Goal: Task Accomplishment & Management: Use online tool/utility

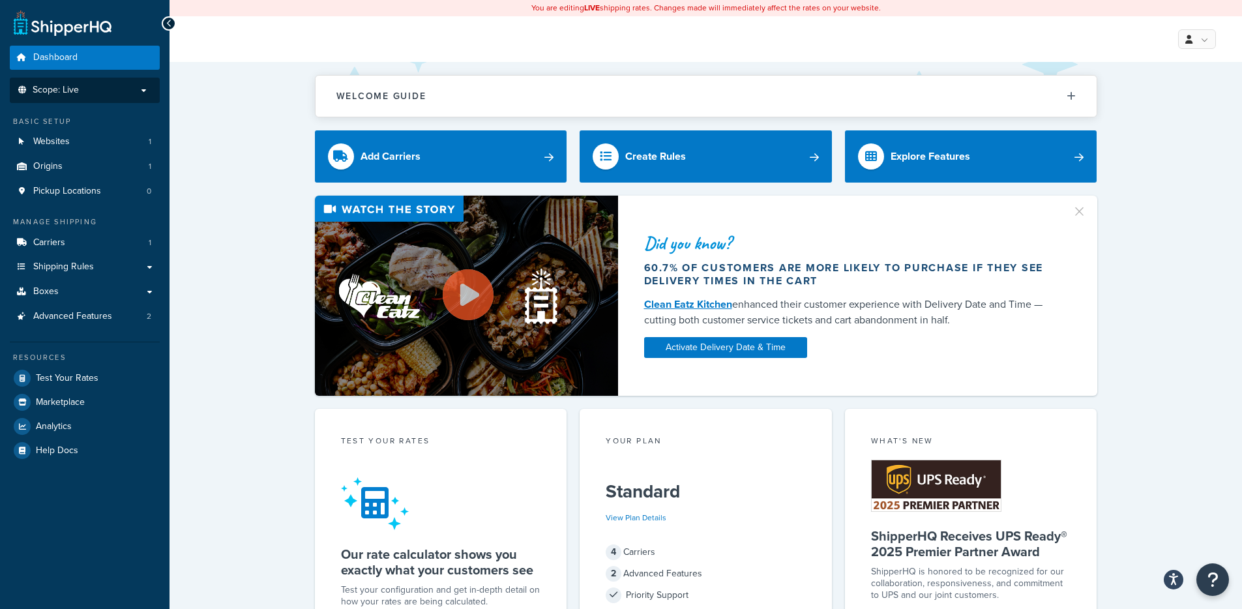
click at [82, 87] on p "Scope: Live" at bounding box center [85, 90] width 138 height 11
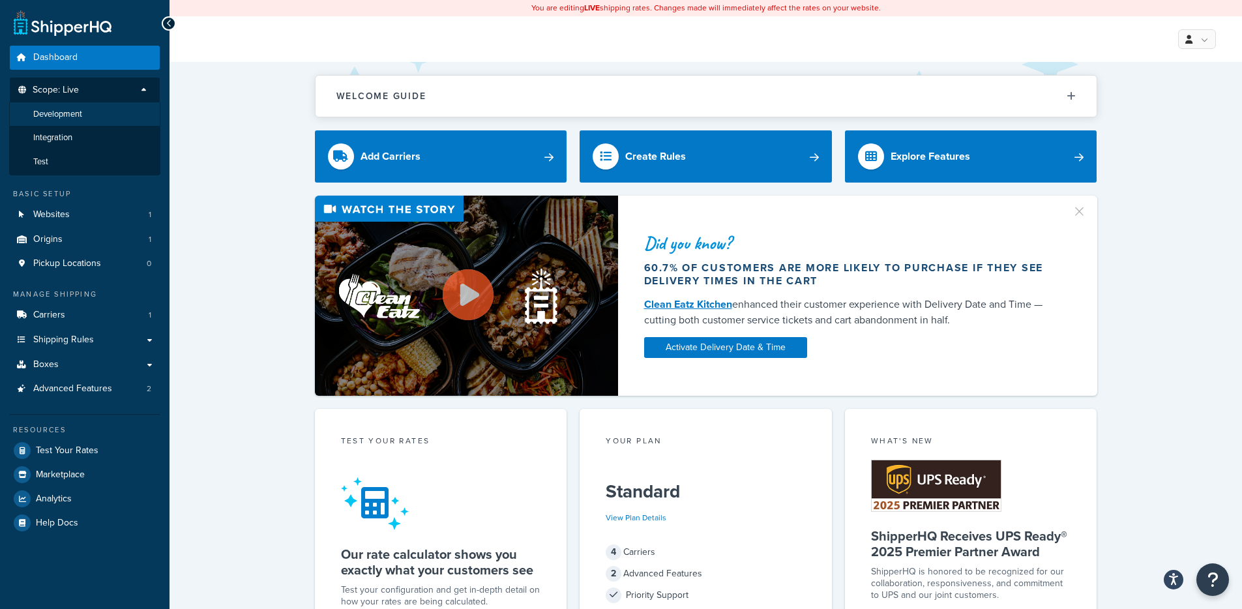
click at [72, 115] on span "Development" at bounding box center [57, 114] width 49 height 11
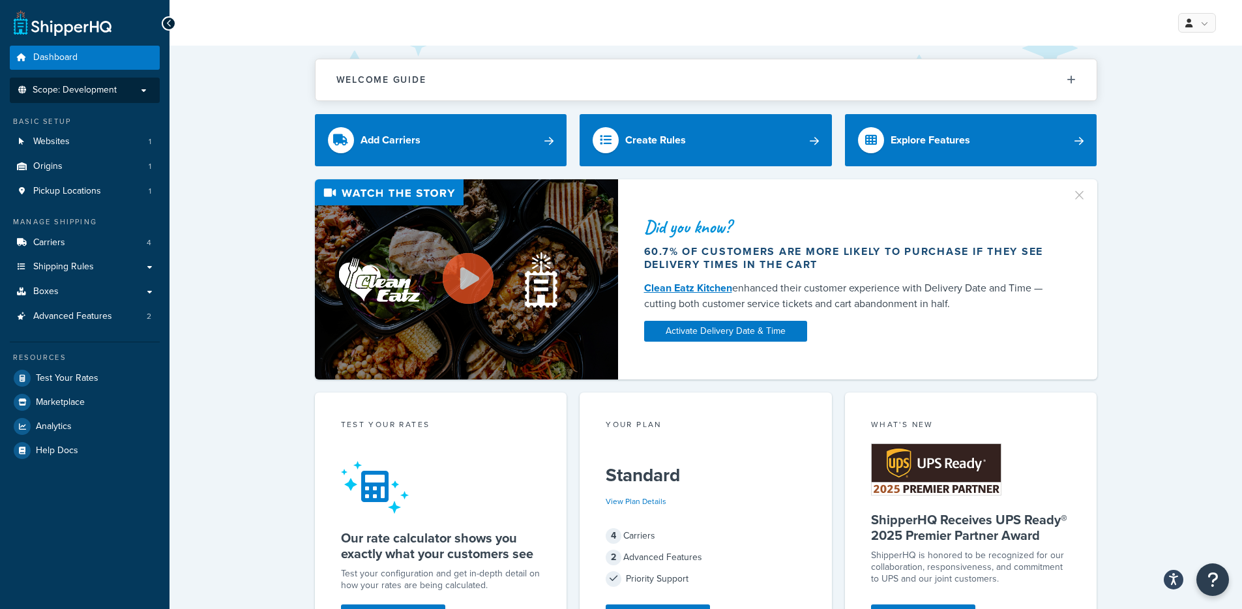
click at [101, 86] on span "Scope: Development" at bounding box center [75, 90] width 84 height 11
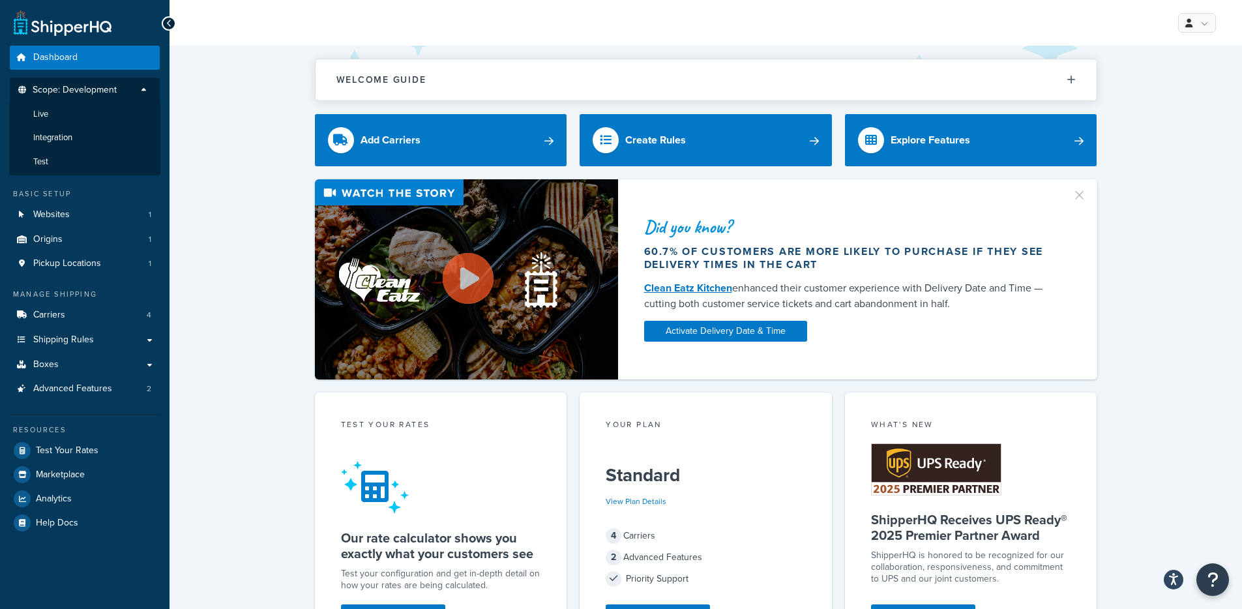
click at [73, 115] on li "Live" at bounding box center [84, 114] width 151 height 24
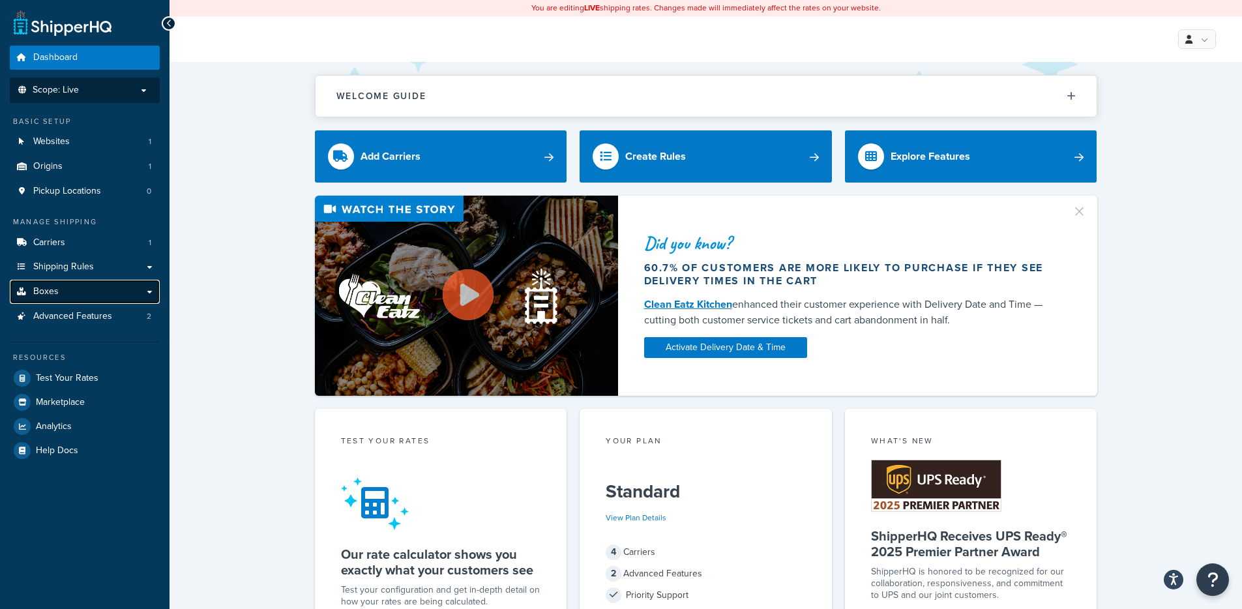
click at [63, 297] on link "Boxes" at bounding box center [85, 292] width 150 height 24
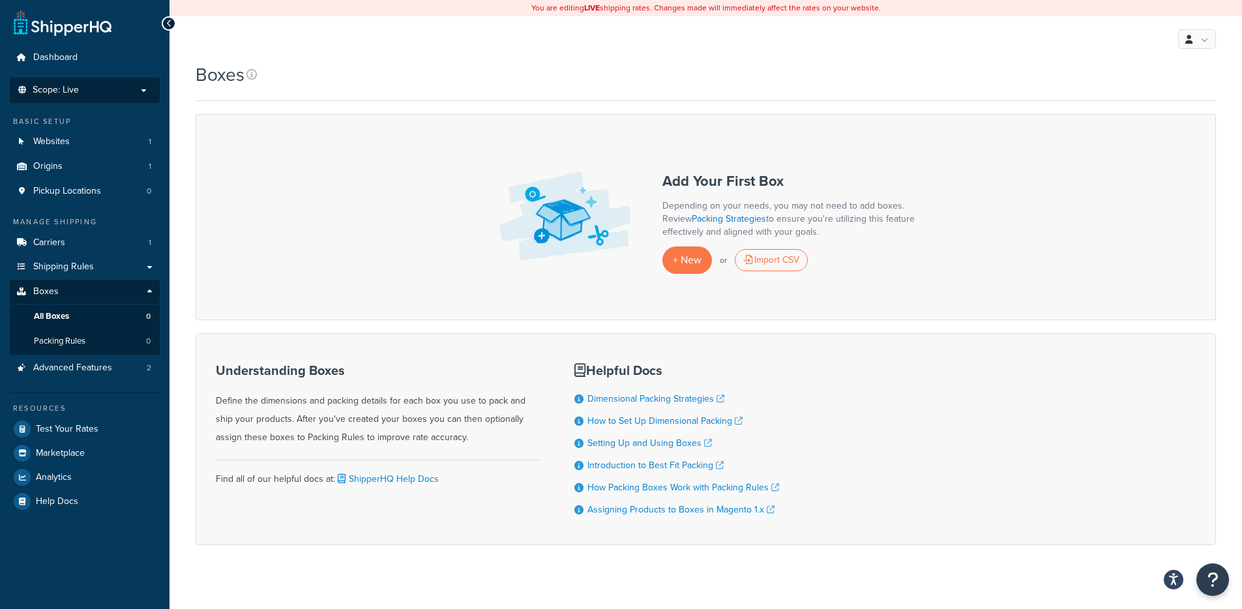
click at [87, 99] on li "Scope: Live Development Integration Test" at bounding box center [85, 90] width 150 height 25
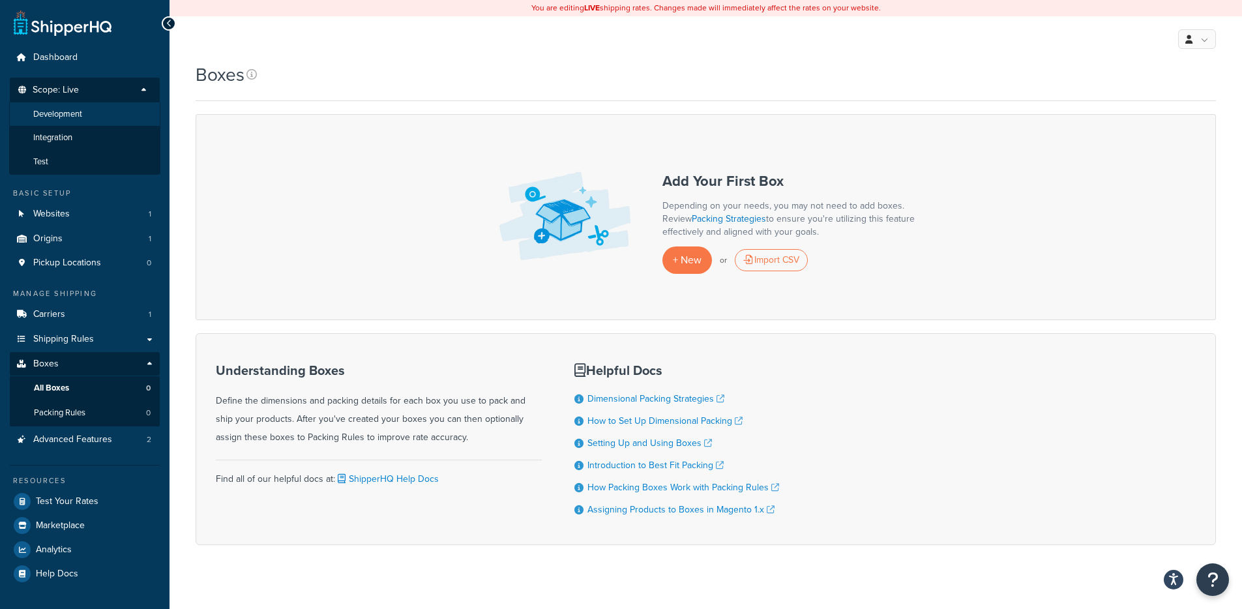
click at [78, 117] on span "Development" at bounding box center [57, 114] width 49 height 11
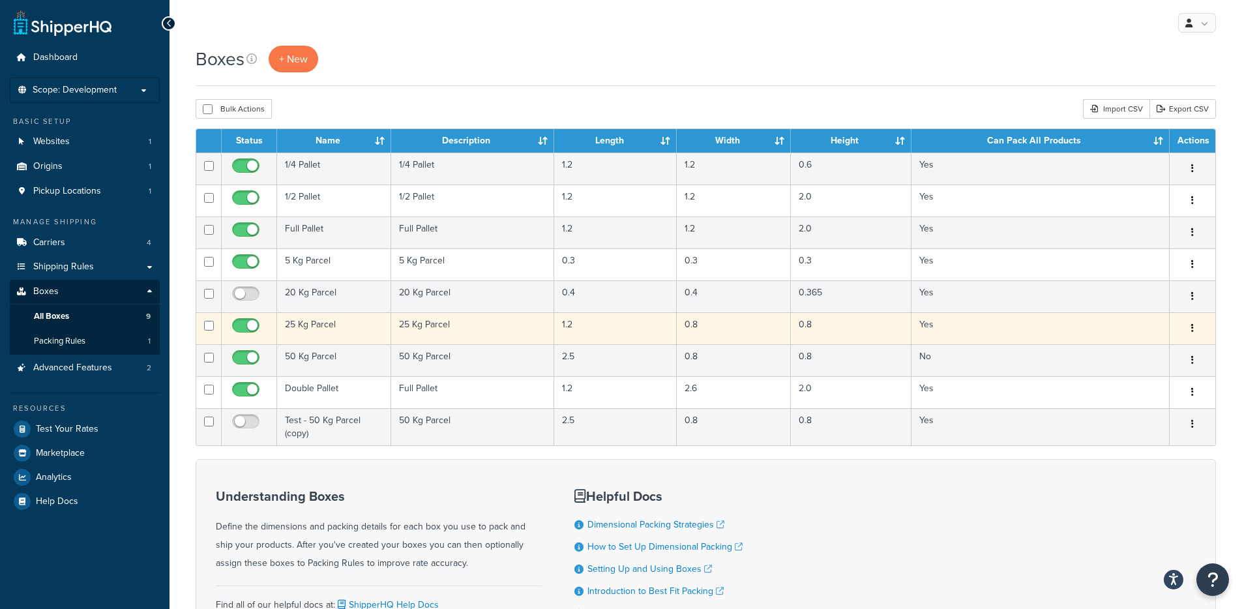
click at [313, 326] on td "25 Kg Parcel" at bounding box center [334, 328] width 114 height 32
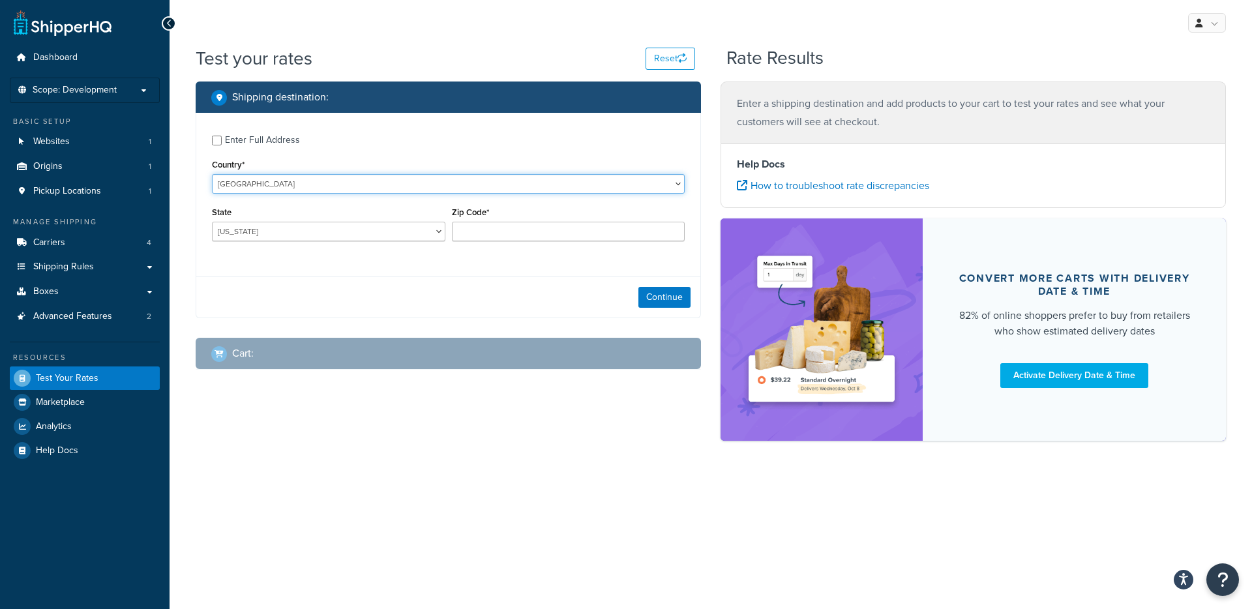
select select "GB"
click at [212, 174] on select "United States United Kingdom Afghanistan Åland Islands Albania Algeria American…" at bounding box center [448, 184] width 473 height 20
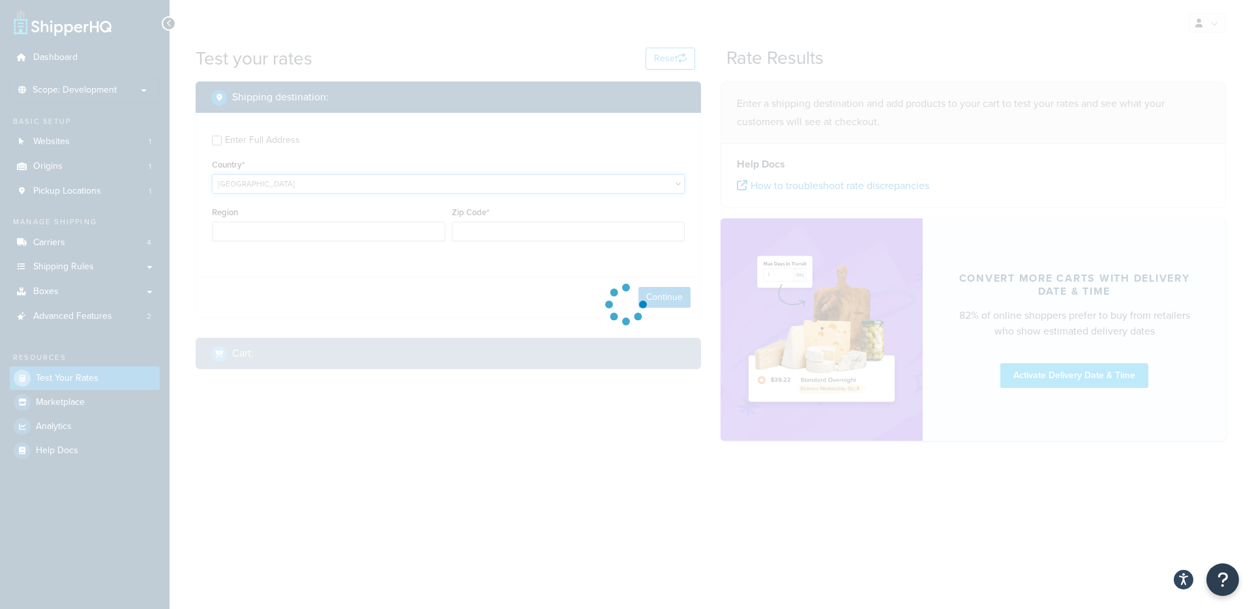
type input "AL"
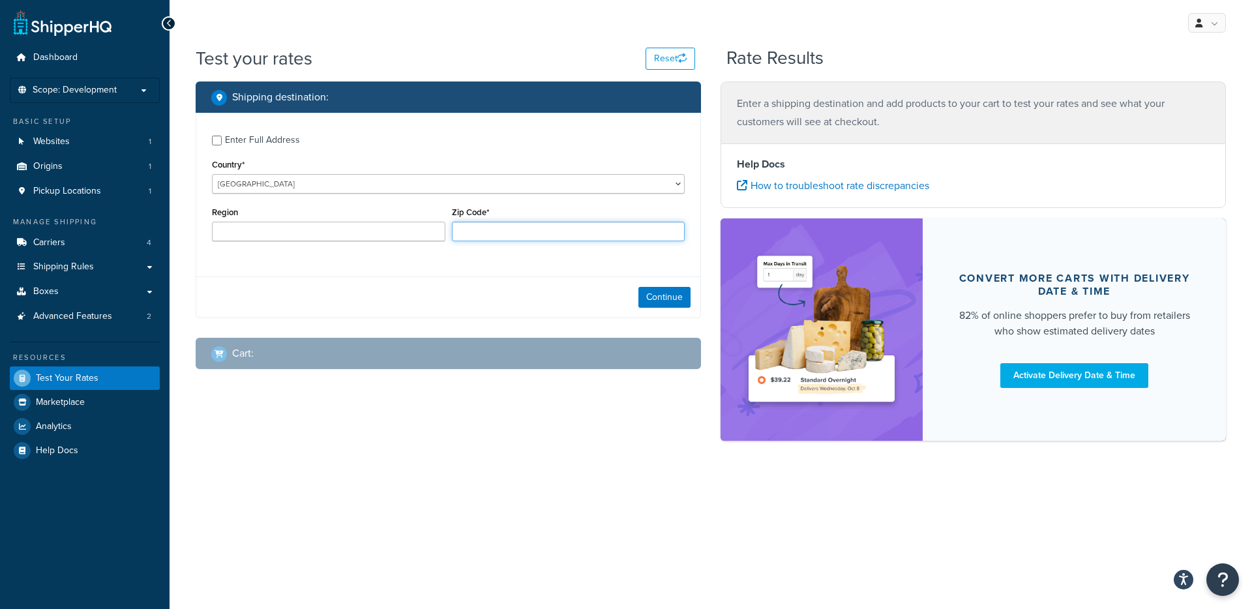
click at [670, 240] on input "Zip Code*" at bounding box center [568, 232] width 233 height 20
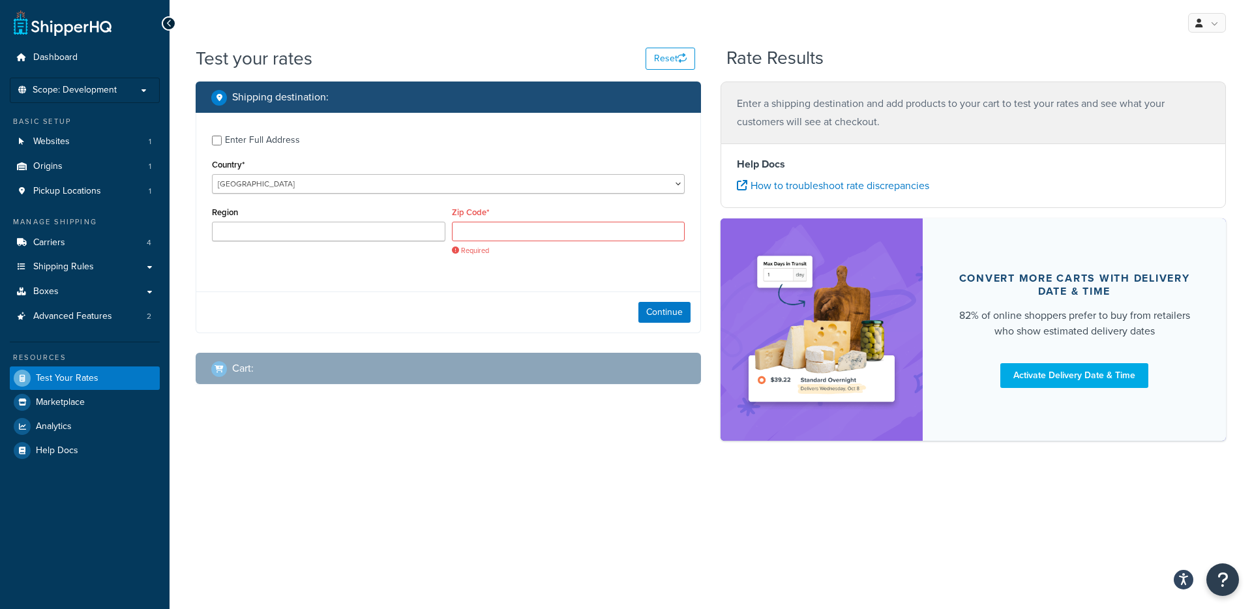
click at [0, 608] on nordpass-autofill-portal at bounding box center [0, 609] width 0 height 0
type input "SY21 7DF"
type input "Powys"
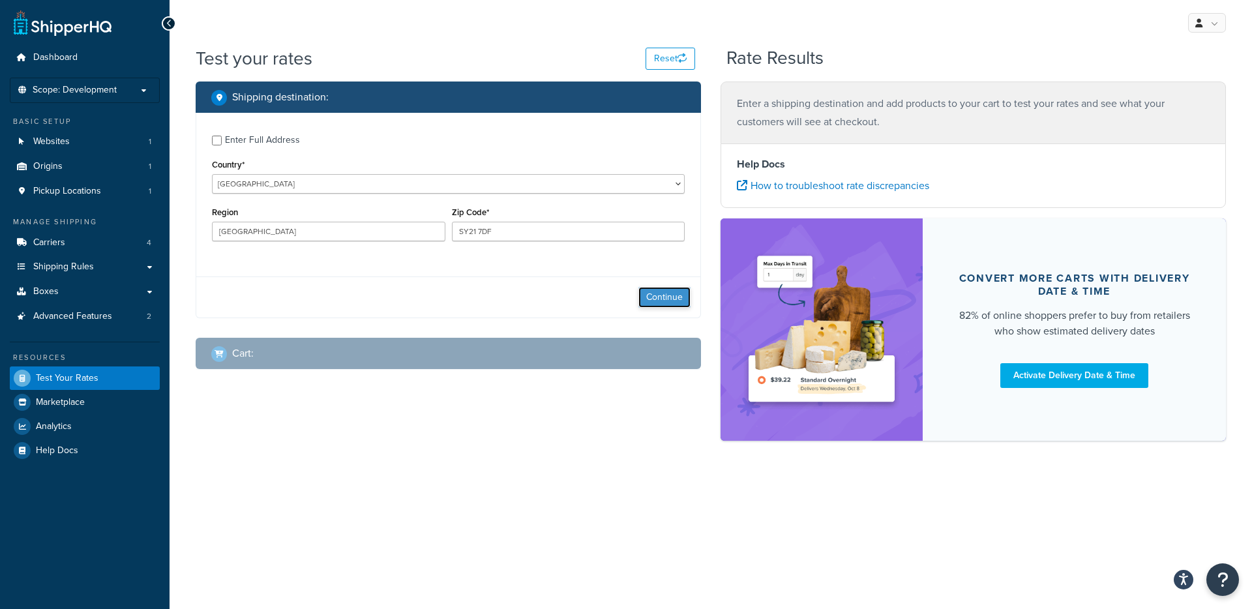
click at [662, 300] on button "Continue" at bounding box center [664, 297] width 52 height 21
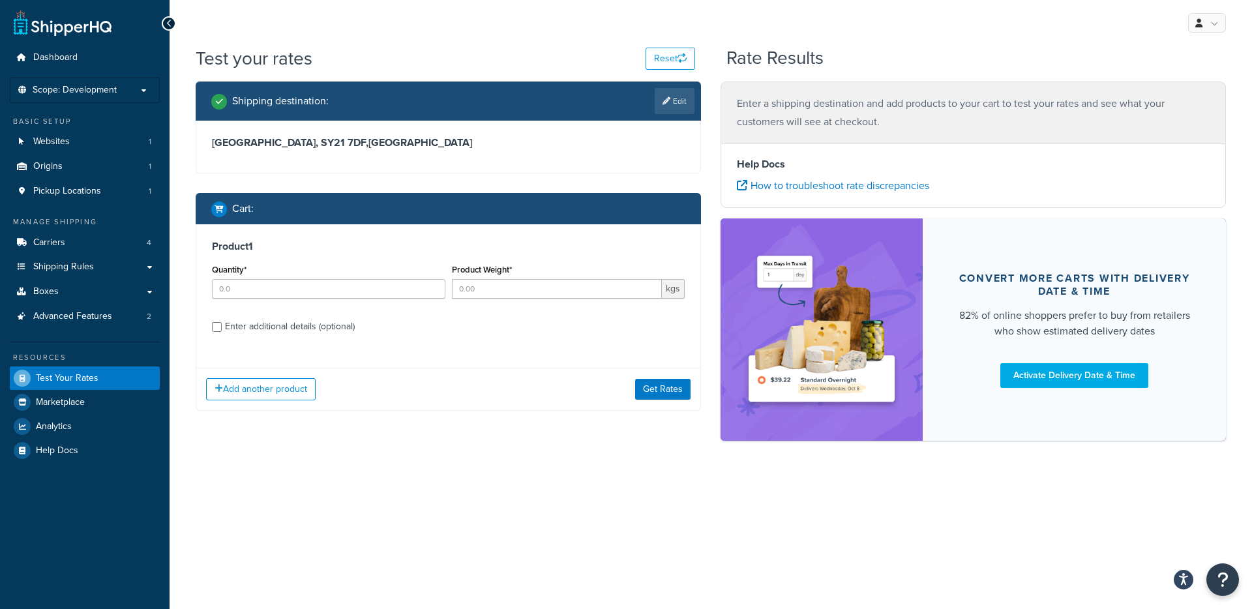
click at [246, 323] on div "Enter additional details (optional)" at bounding box center [290, 327] width 130 height 18
click at [222, 323] on input "Enter additional details (optional)" at bounding box center [217, 327] width 10 height 10
checkbox input "true"
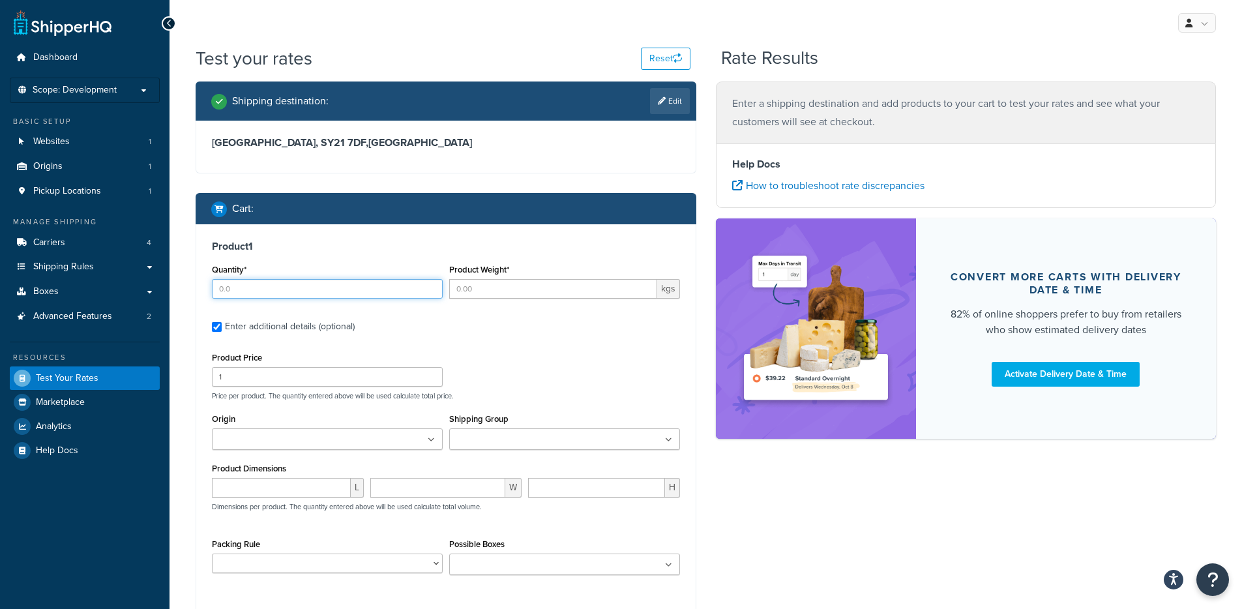
click at [378, 293] on input "Quantity*" at bounding box center [327, 289] width 231 height 20
type input "1"
click at [487, 289] on input "Product Weight*" at bounding box center [553, 289] width 208 height 20
paste input "16.50"
type input "16.50"
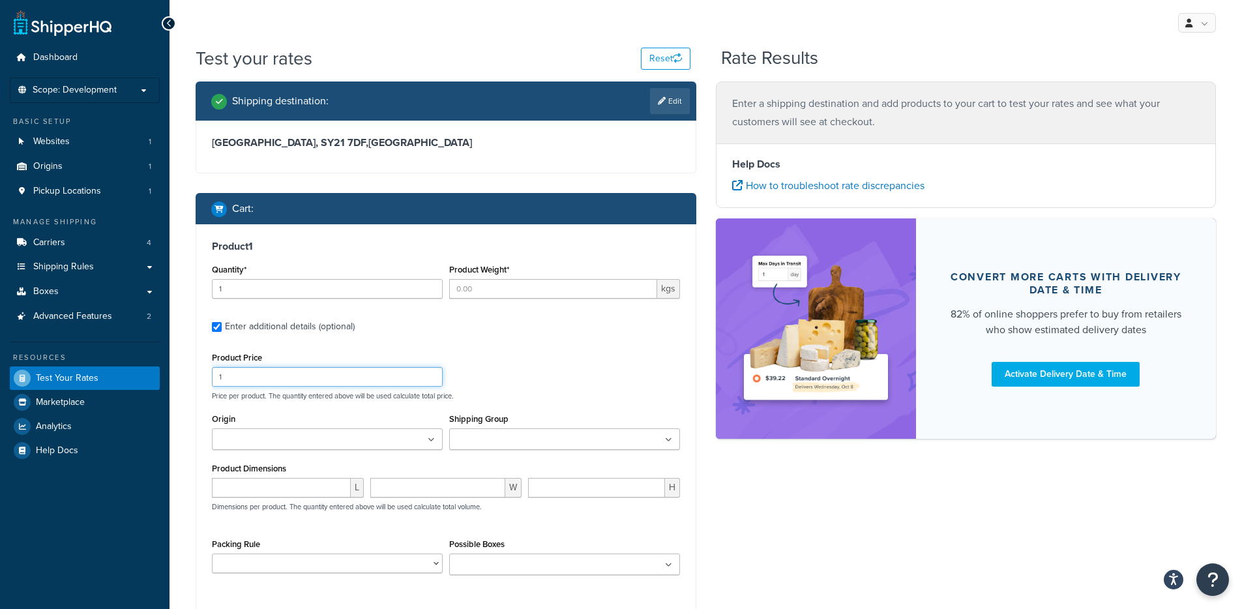
click at [307, 374] on div "Product Price 1" at bounding box center [327, 368] width 231 height 38
paste input "16.50"
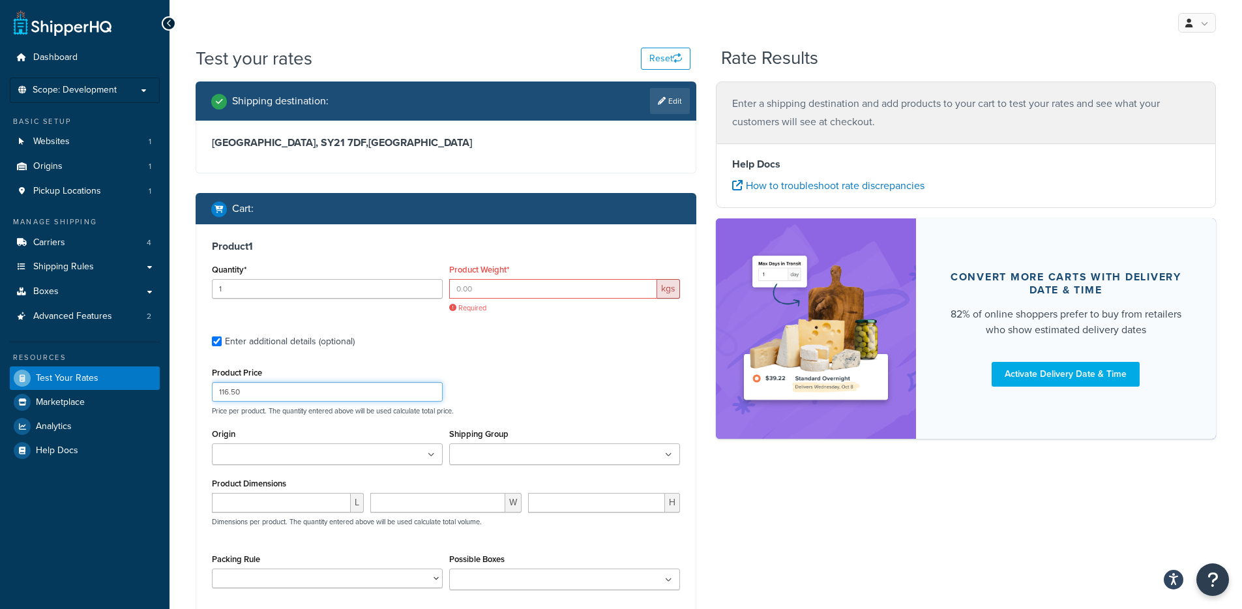
paste input "number"
type input "16.50"
click at [480, 282] on input "Product Weight*" at bounding box center [553, 289] width 208 height 20
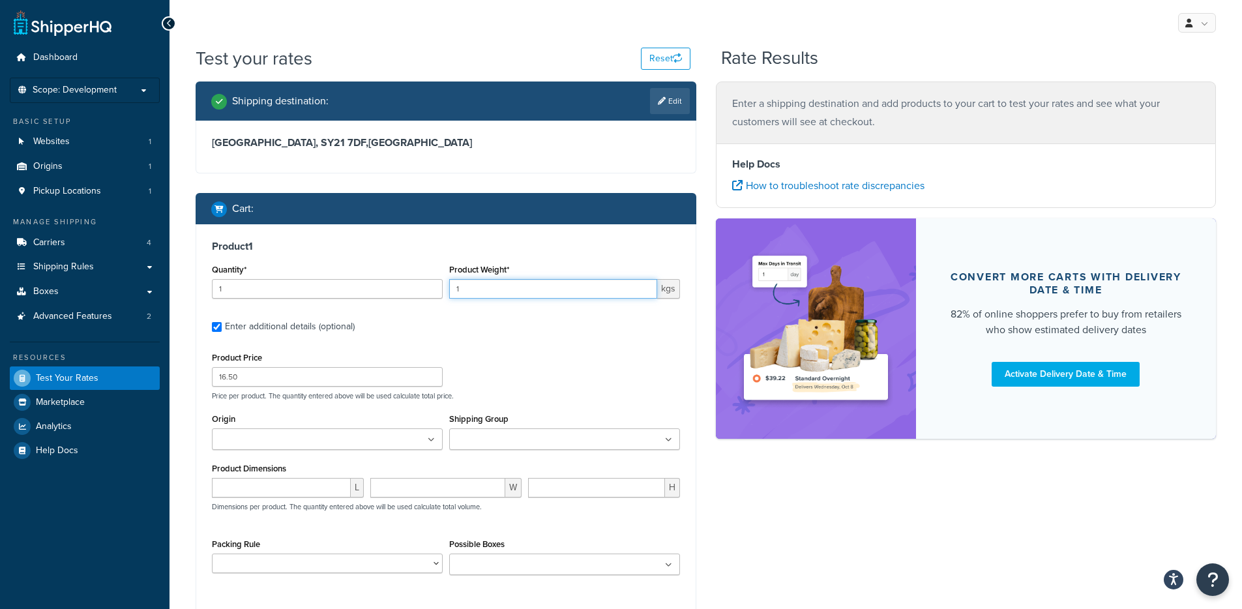
type input "1"
click at [538, 372] on div "Product Price 16.50 Price per product. The quantity entered above will be used …" at bounding box center [446, 375] width 475 height 52
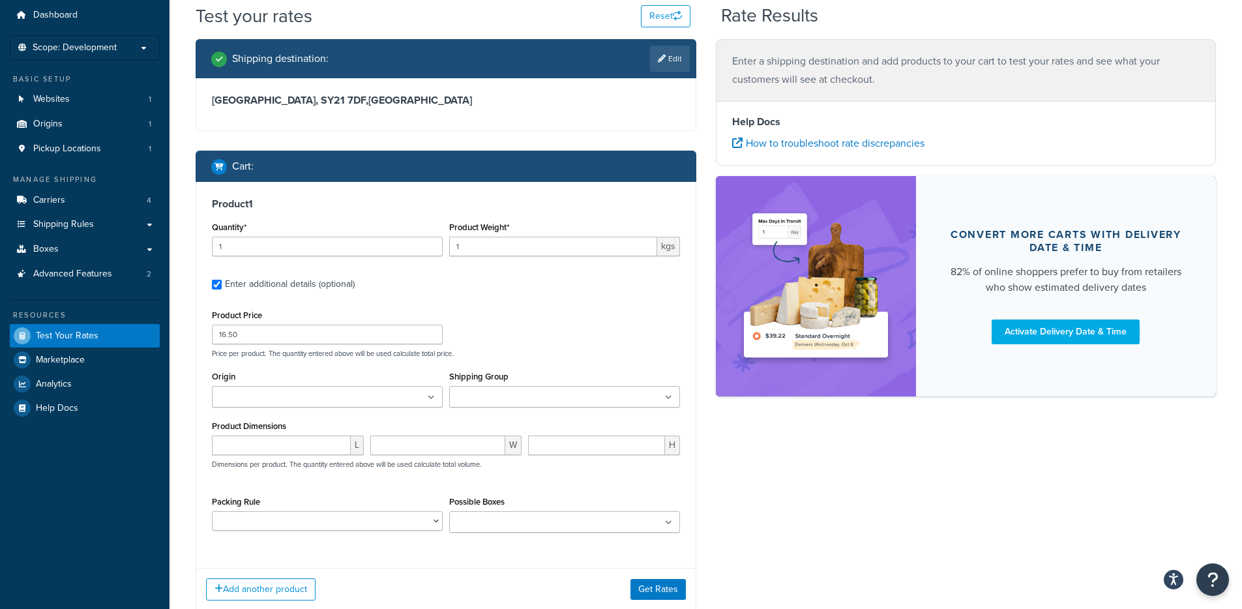
scroll to position [78, 0]
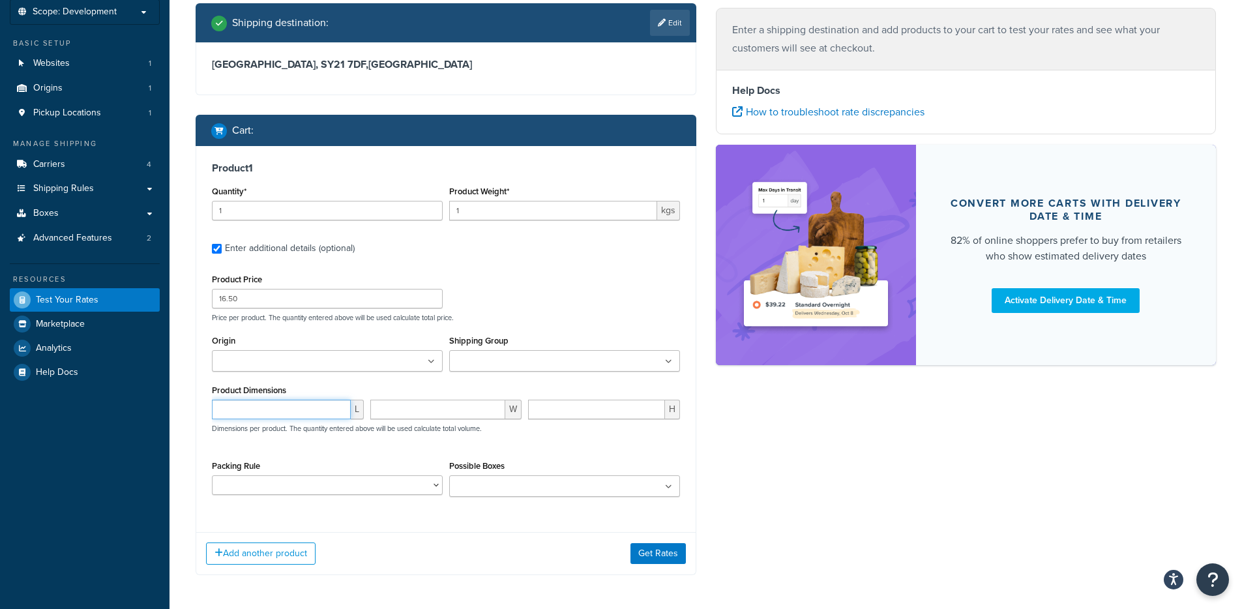
click at [284, 413] on input "number" at bounding box center [281, 410] width 139 height 20
paste input "0.150000"
type input "0.150000"
click at [430, 411] on input "number" at bounding box center [438, 410] width 136 height 20
paste input "0.150000"
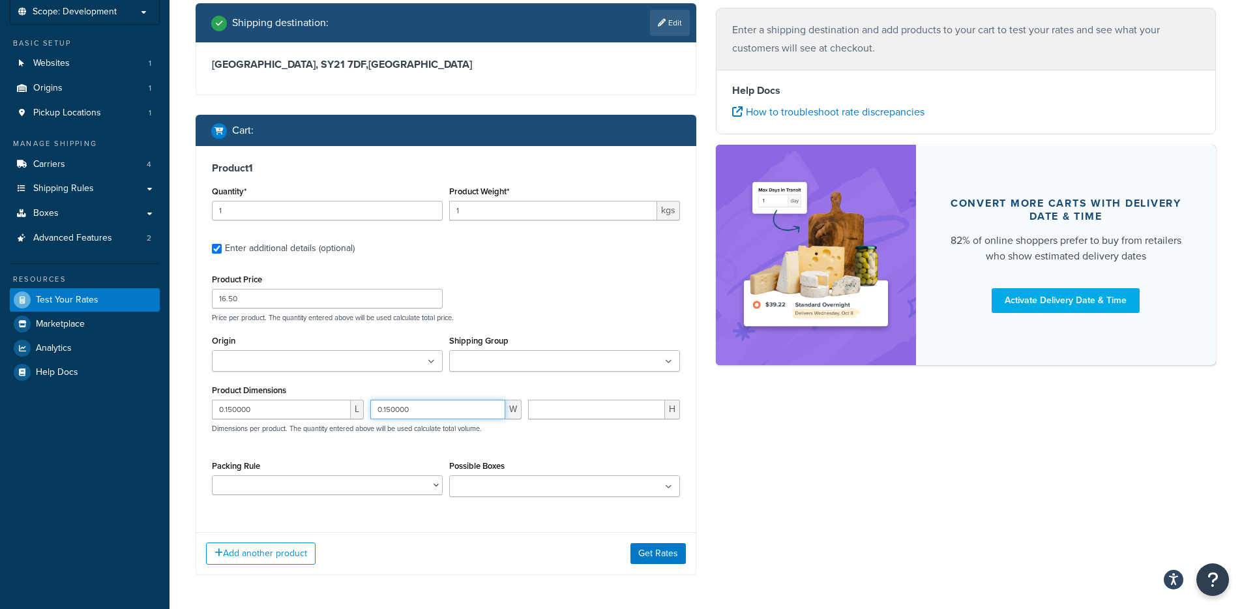
type input "0.150000"
click at [554, 408] on input "number" at bounding box center [596, 410] width 137 height 20
paste input "2.400000"
type input "2.400000"
click at [776, 462] on div "Shipping destination : Edit Powys, SY21 7DF , United Kingdom Cart : Product 1 Q…" at bounding box center [706, 298] width 1040 height 591
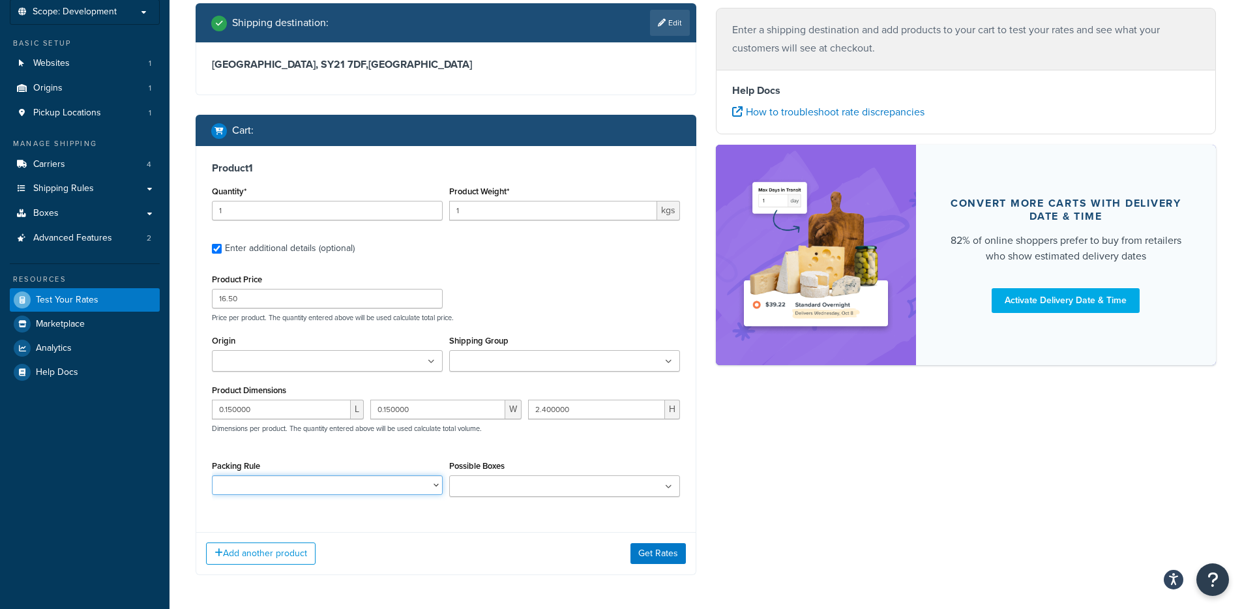
select select "86280"
click at [212, 477] on select "Oversized Parcels" at bounding box center [327, 485] width 231 height 20
click at [517, 481] on input "Possible Boxes" at bounding box center [510, 487] width 115 height 14
click at [674, 558] on button "Get Rates" at bounding box center [658, 556] width 55 height 21
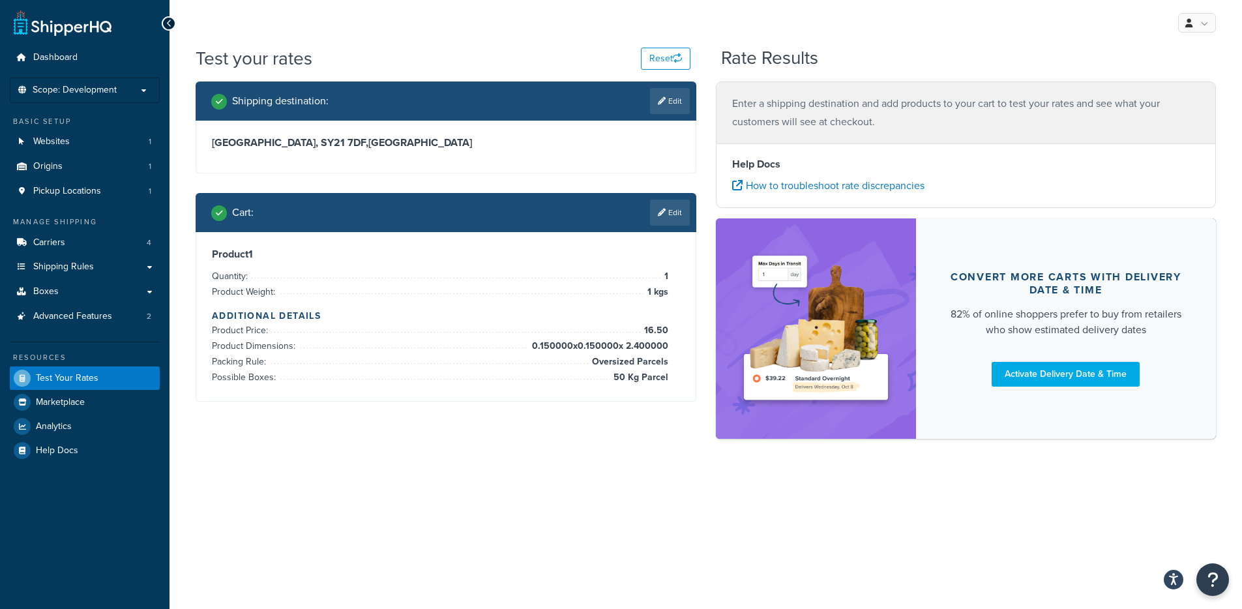
scroll to position [0, 0]
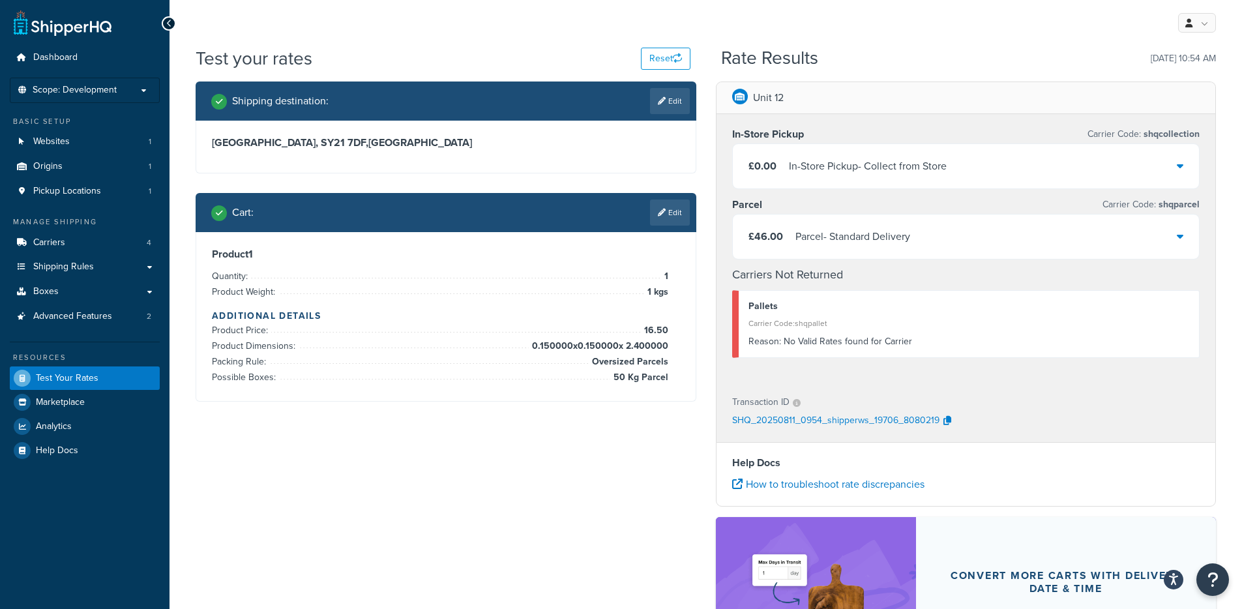
click at [1007, 241] on div "£46.00 Parcel - Standard Delivery" at bounding box center [966, 237] width 467 height 44
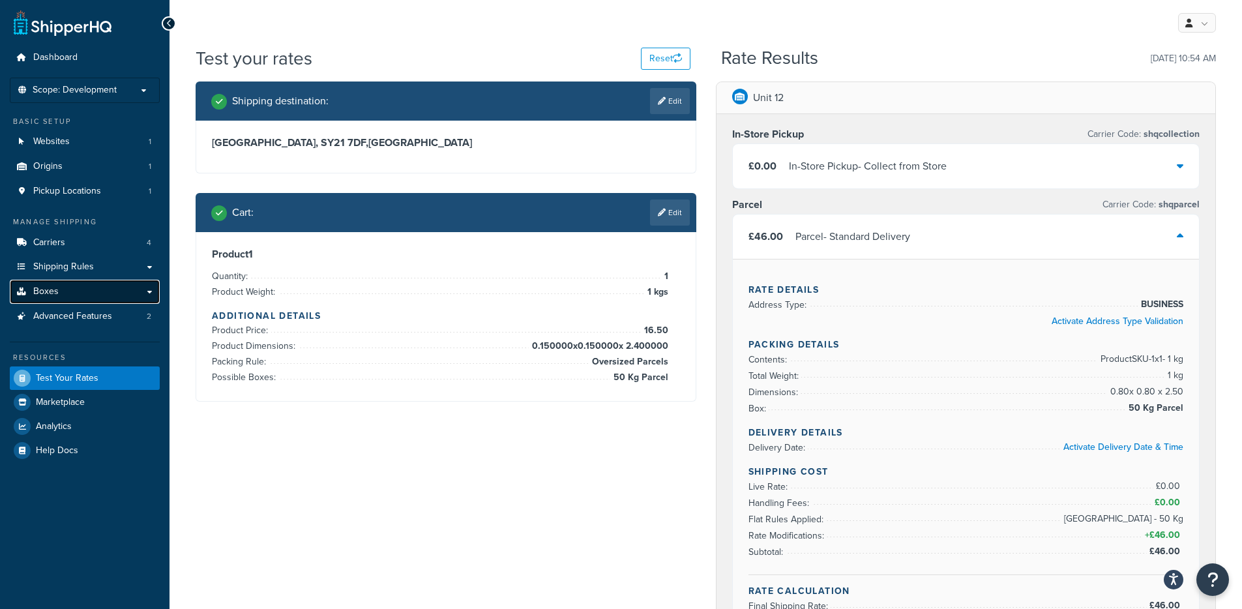
click at [45, 282] on link "Boxes" at bounding box center [85, 292] width 150 height 24
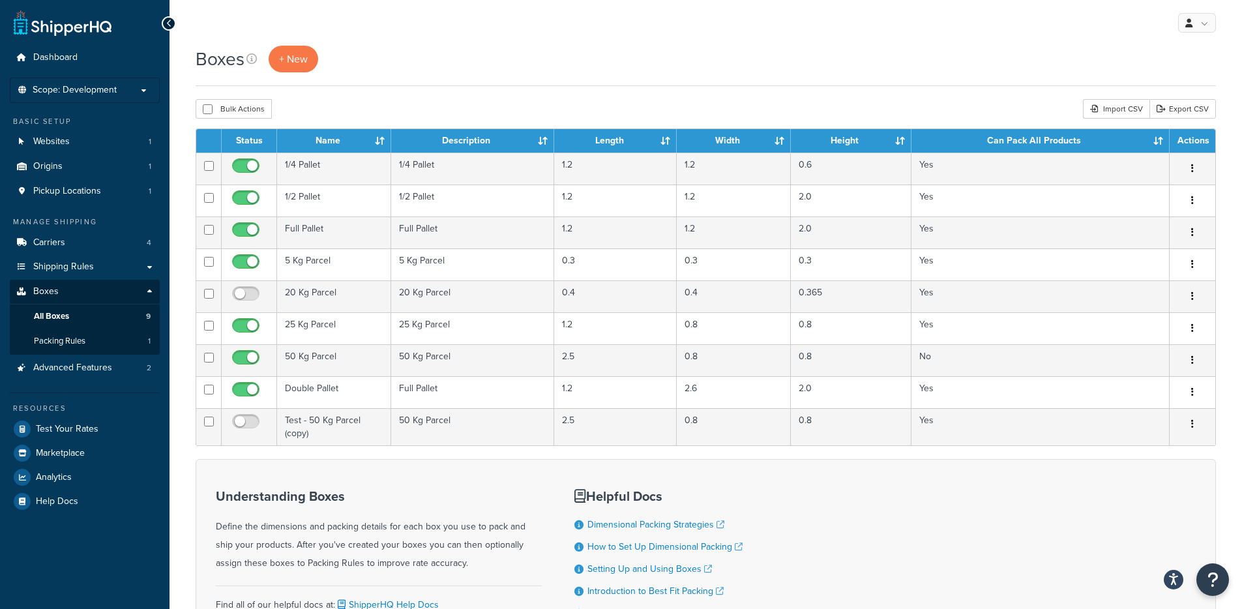
drag, startPoint x: 334, startPoint y: 356, endPoint x: 694, endPoint y: 121, distance: 429.7
click at [774, 38] on div "My Profile Billing Global Settings Contact Us Logout Boxes + New Bulk Actions D…" at bounding box center [706, 374] width 1073 height 749
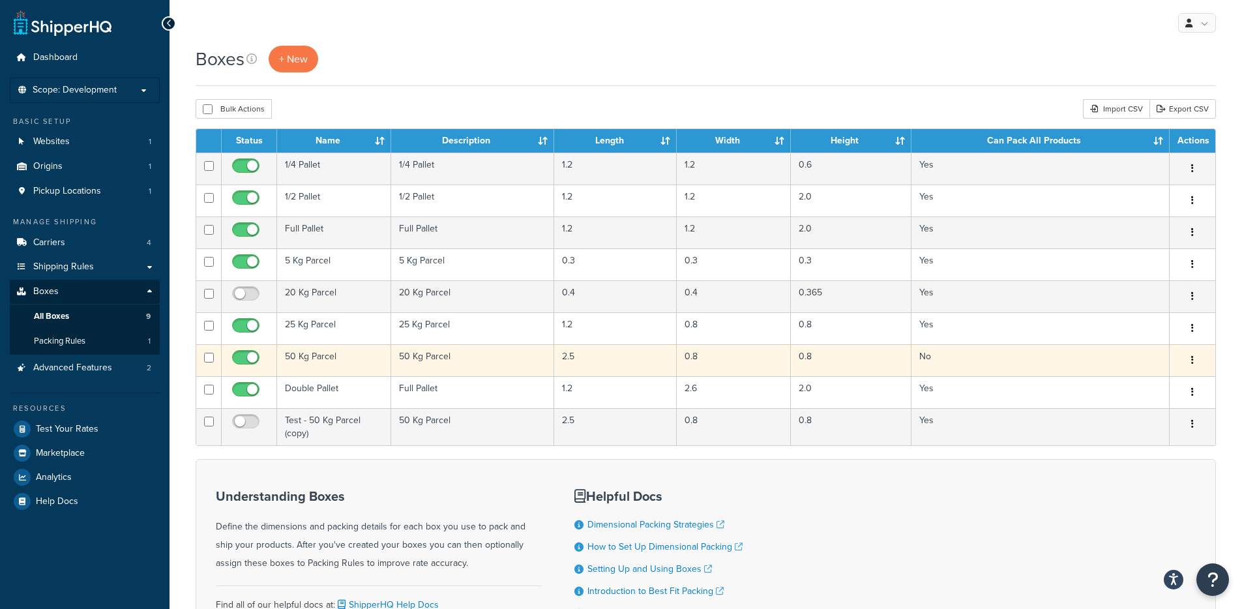
click at [319, 366] on td "50 Kg Parcel" at bounding box center [334, 360] width 114 height 32
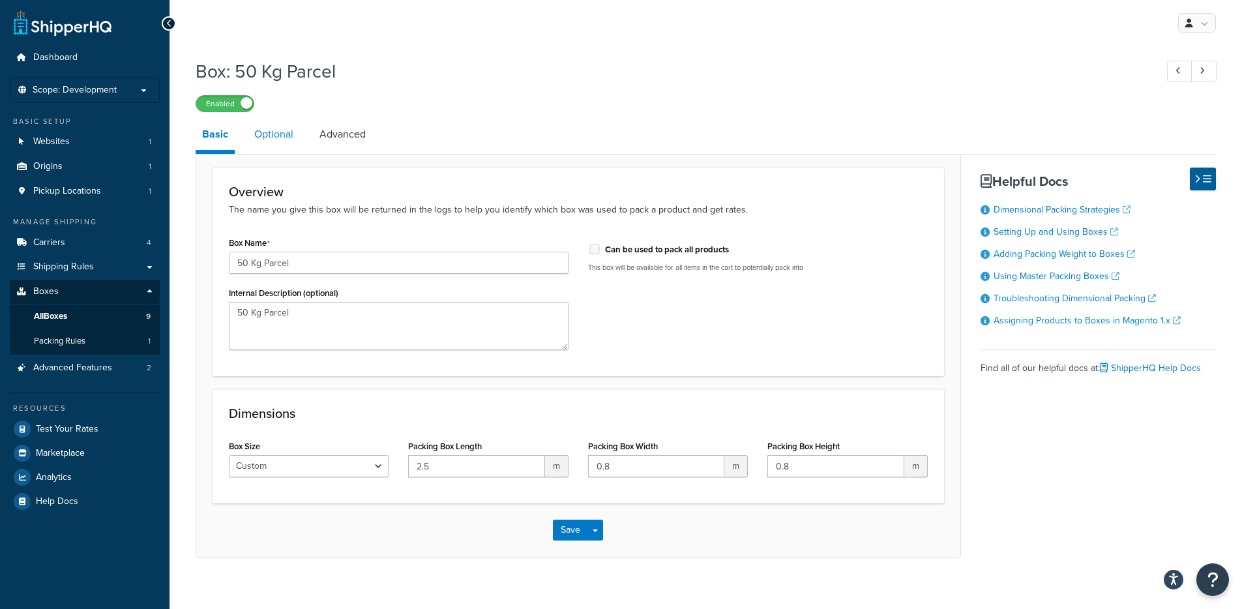
click at [261, 132] on link "Optional" at bounding box center [274, 134] width 52 height 31
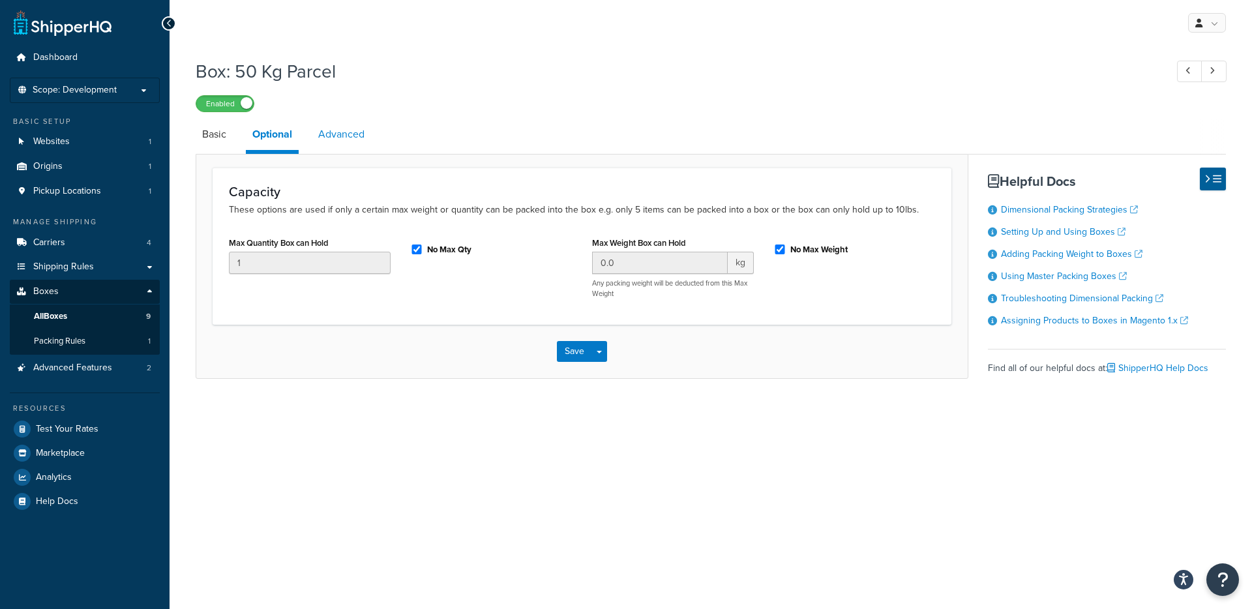
click at [355, 135] on link "Advanced" at bounding box center [341, 134] width 59 height 31
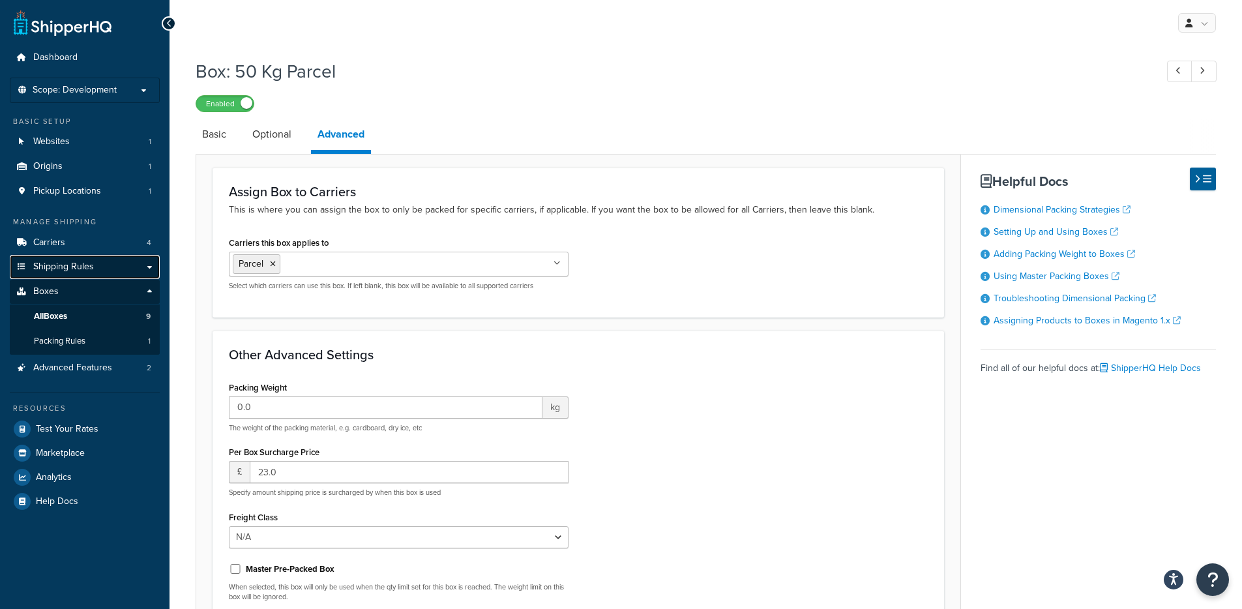
click at [73, 265] on span "Shipping Rules" at bounding box center [63, 266] width 61 height 11
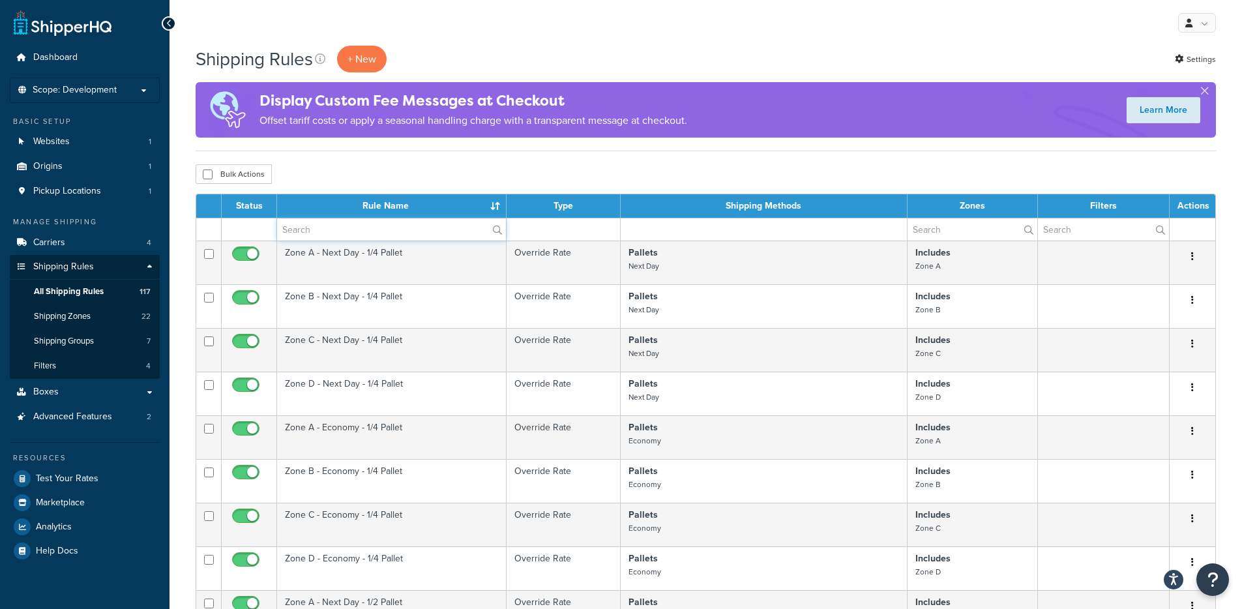
click at [369, 226] on input "text" at bounding box center [391, 229] width 229 height 22
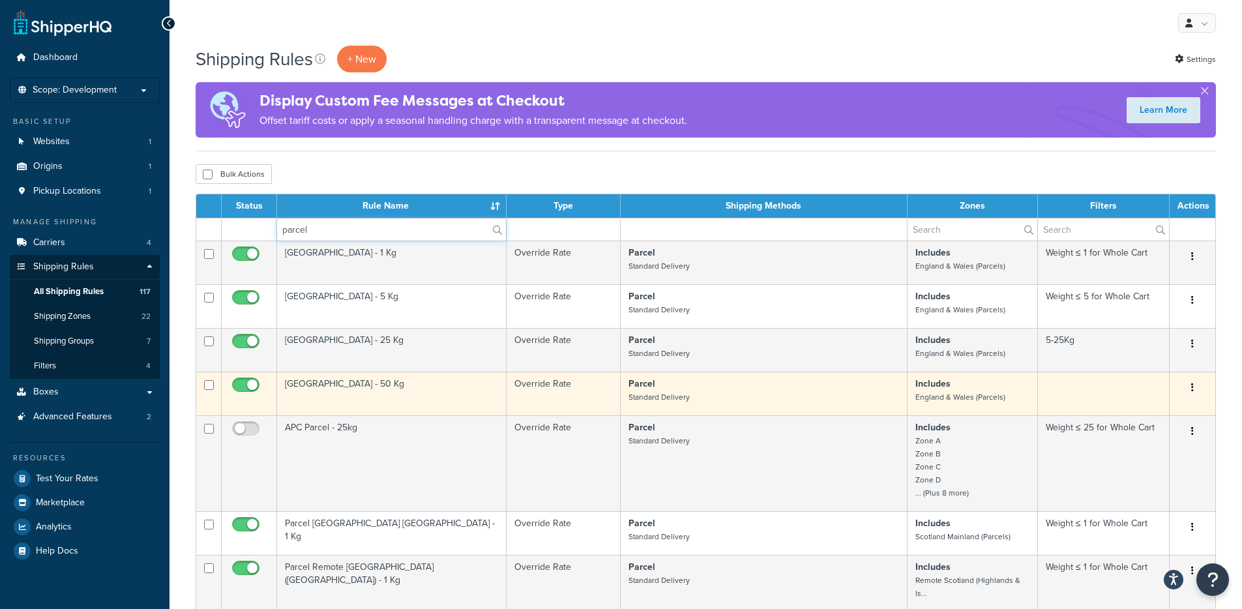
type input "parcel"
click at [421, 391] on td "Parcel Mainland - 50 Kg" at bounding box center [392, 394] width 230 height 44
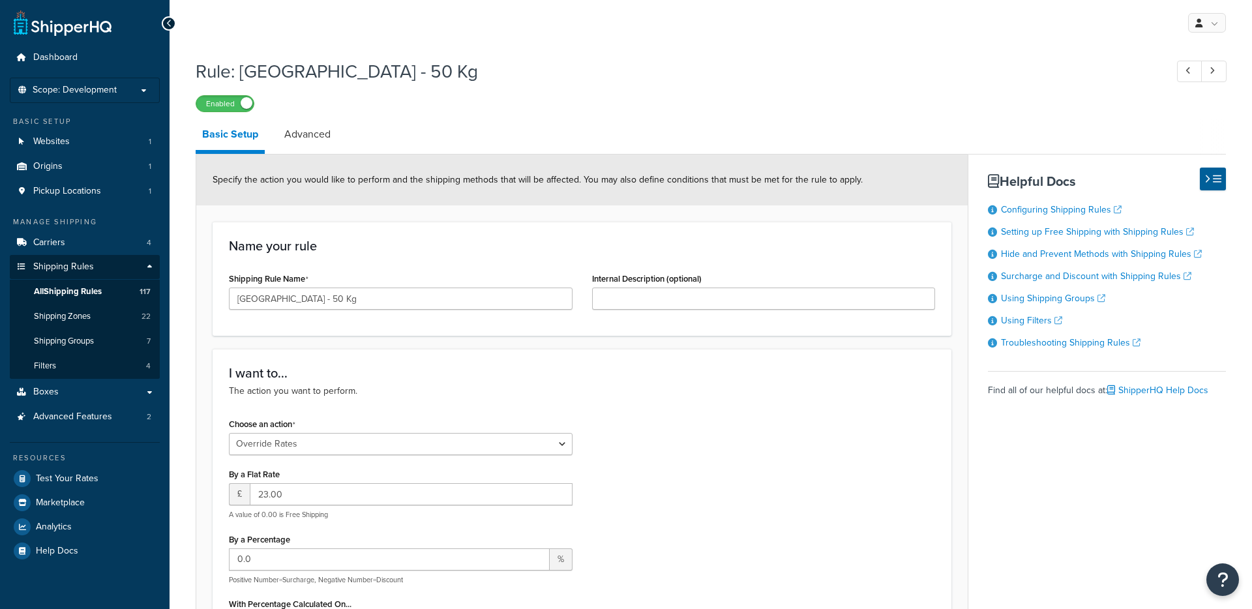
select select "OVERRIDE"
select select "BOX"
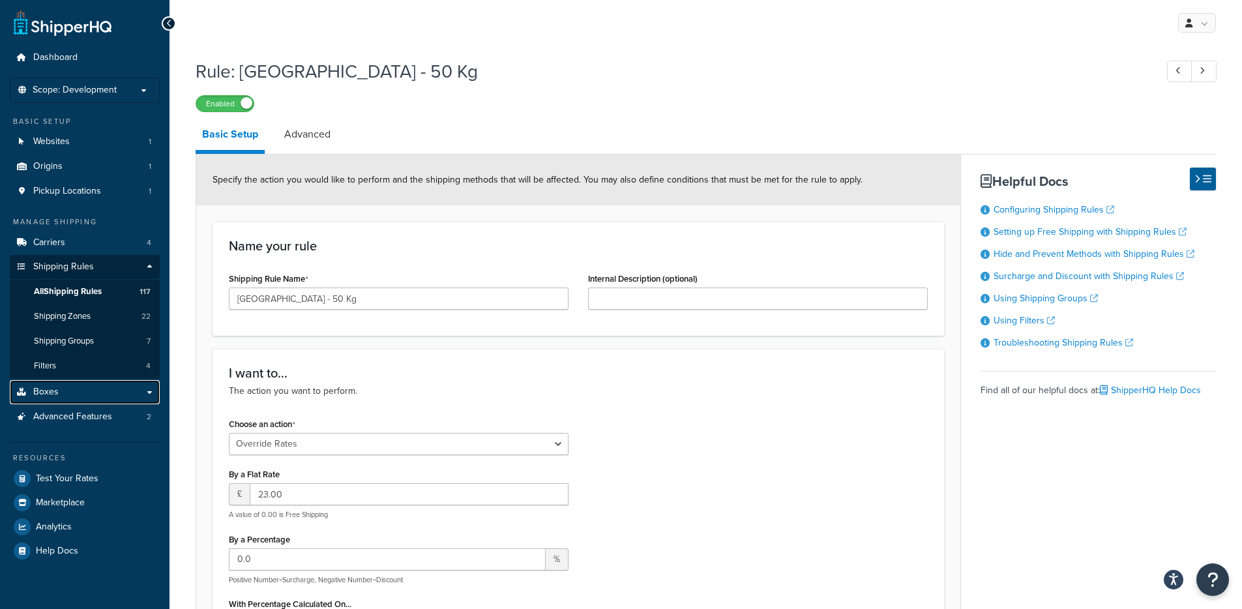
click at [63, 393] on link "Boxes" at bounding box center [85, 392] width 150 height 24
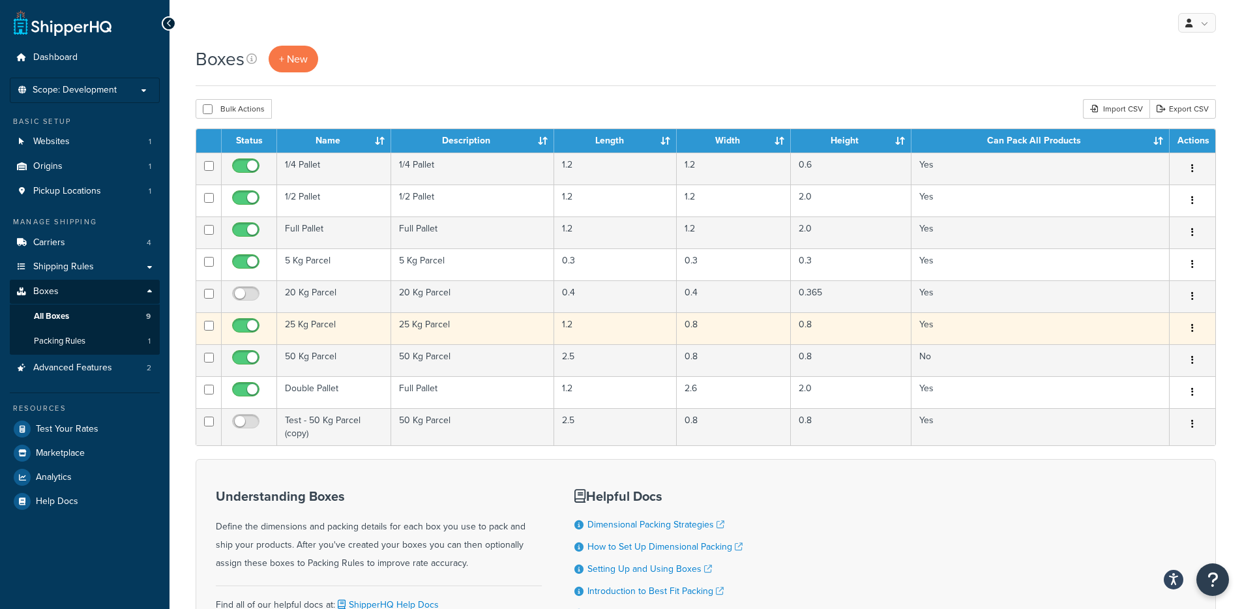
click at [319, 332] on td "25 Kg Parcel" at bounding box center [334, 328] width 114 height 32
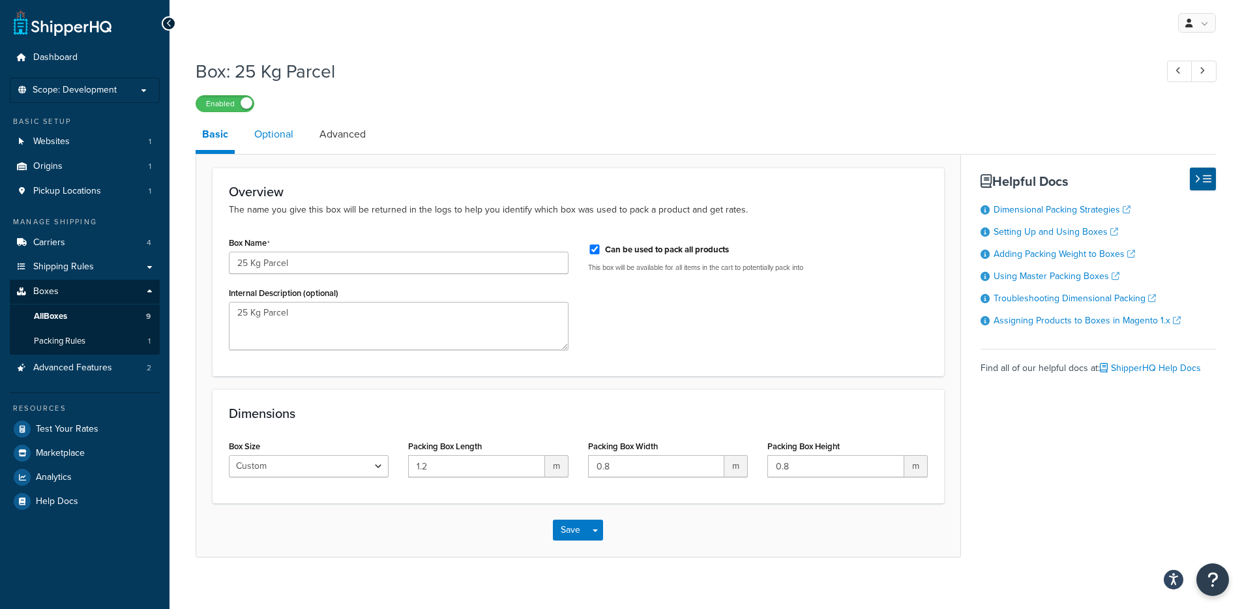
drag, startPoint x: 284, startPoint y: 140, endPoint x: 298, endPoint y: 140, distance: 14.4
click at [284, 140] on link "Optional" at bounding box center [274, 134] width 52 height 31
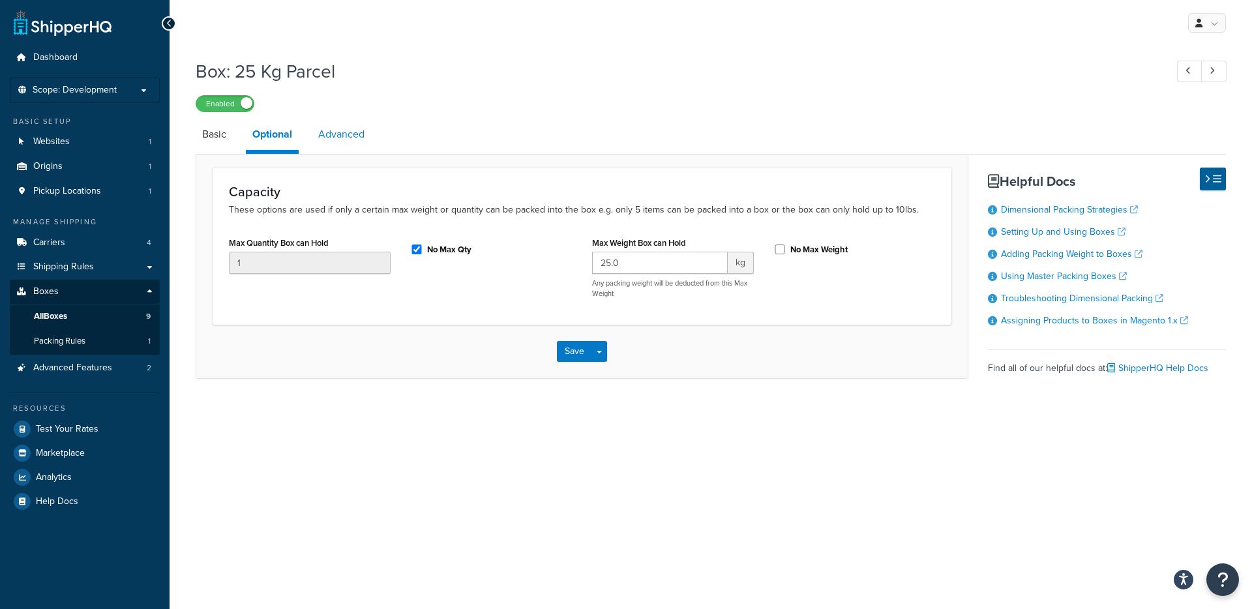
click at [365, 140] on link "Advanced" at bounding box center [341, 134] width 59 height 31
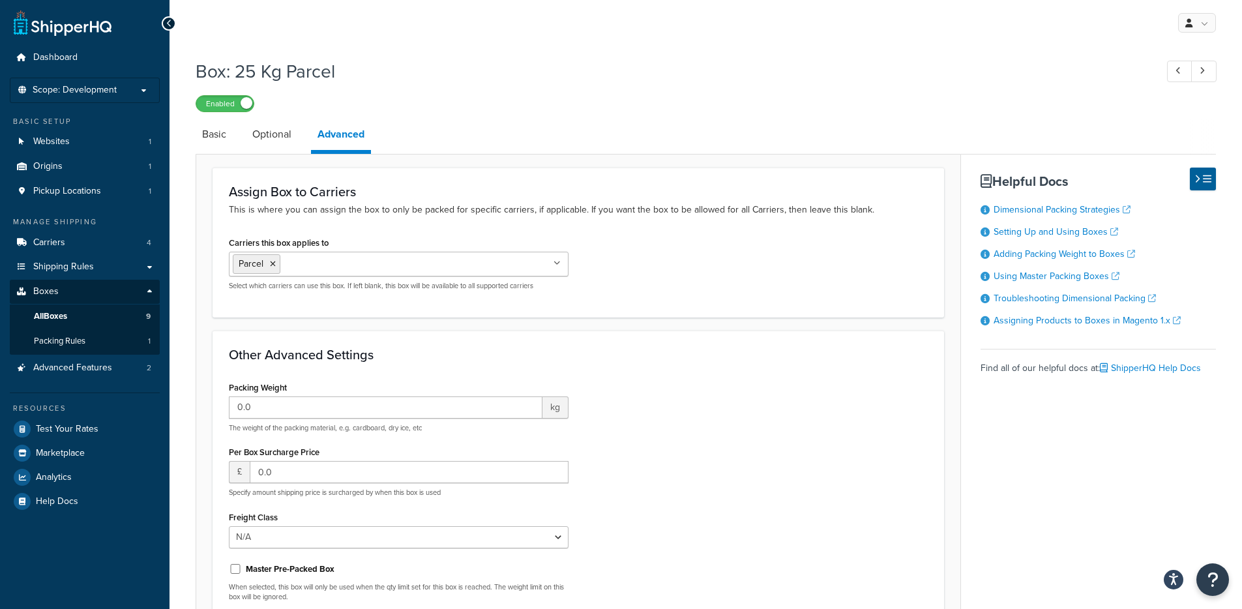
click at [237, 138] on li "Basic" at bounding box center [221, 134] width 50 height 31
click at [206, 143] on link "Basic" at bounding box center [214, 134] width 37 height 31
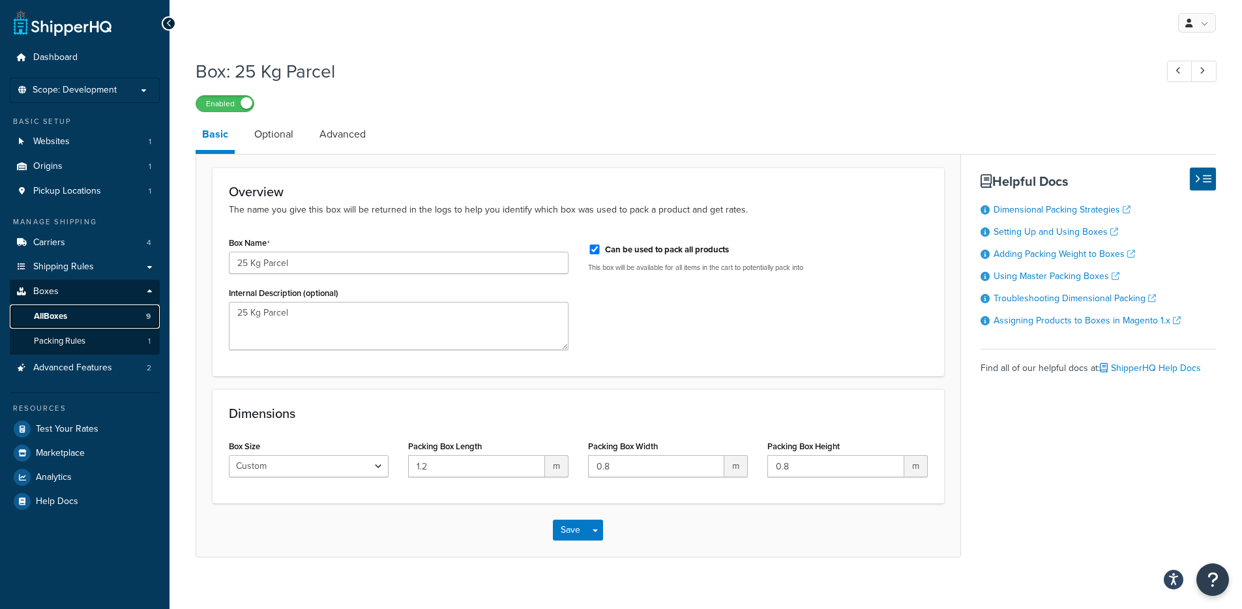
click at [89, 321] on link "All Boxes 9" at bounding box center [85, 316] width 150 height 24
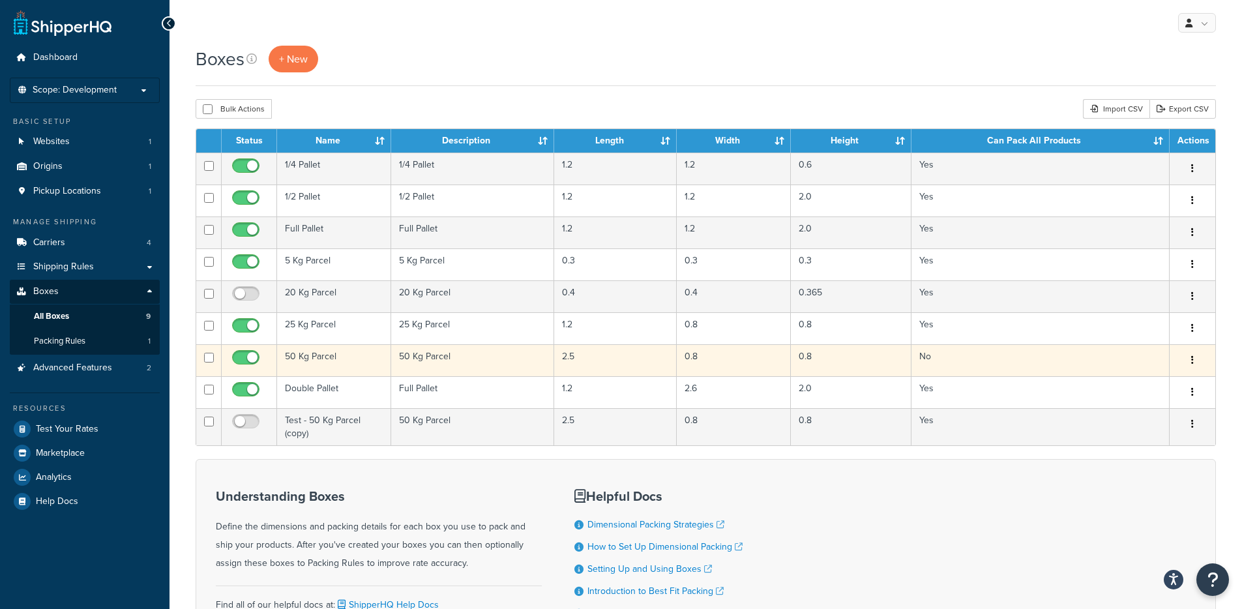
click at [284, 352] on td "50 Kg Parcel" at bounding box center [334, 360] width 114 height 32
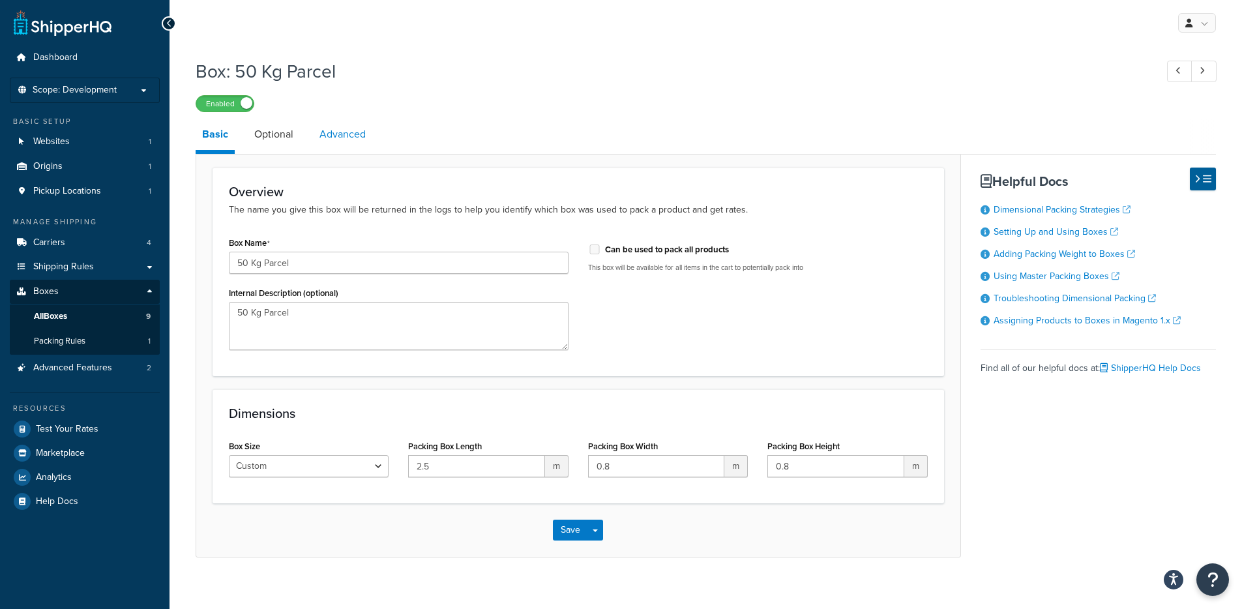
click at [351, 136] on link "Advanced" at bounding box center [342, 134] width 59 height 31
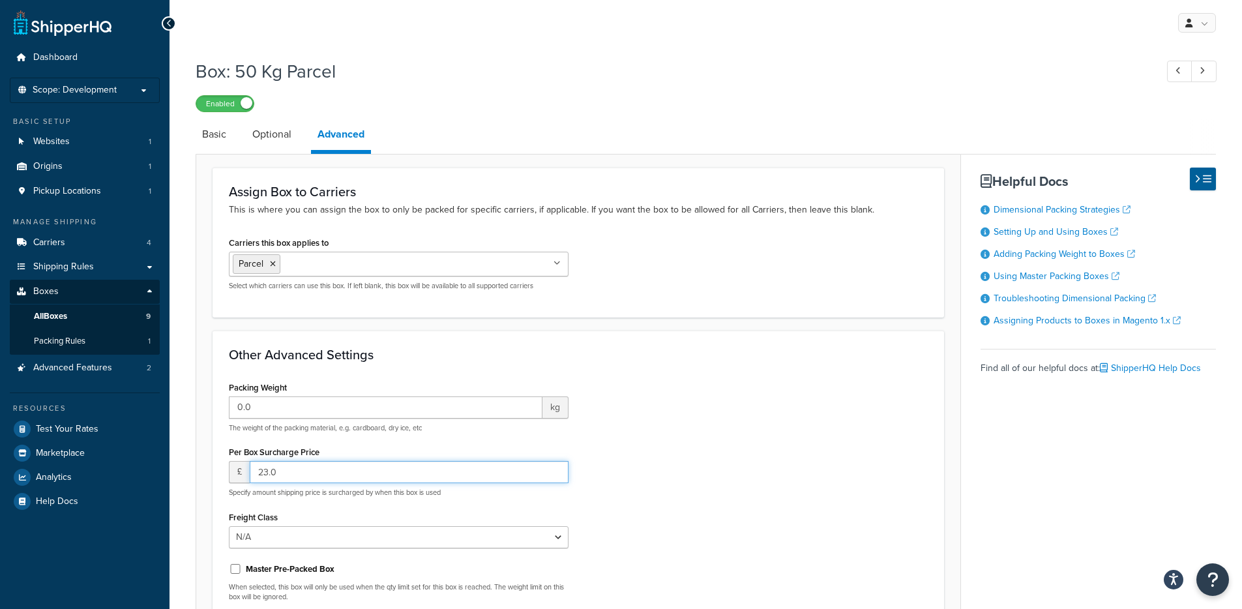
drag, startPoint x: 250, startPoint y: 466, endPoint x: 344, endPoint y: 469, distance: 93.3
click at [347, 471] on input "23.0" at bounding box center [409, 472] width 319 height 22
type input "0"
click at [756, 432] on div "Packing Weight 0.0 kg The weight of the packing material, e.g. cardboard, dry i…" at bounding box center [578, 517] width 719 height 278
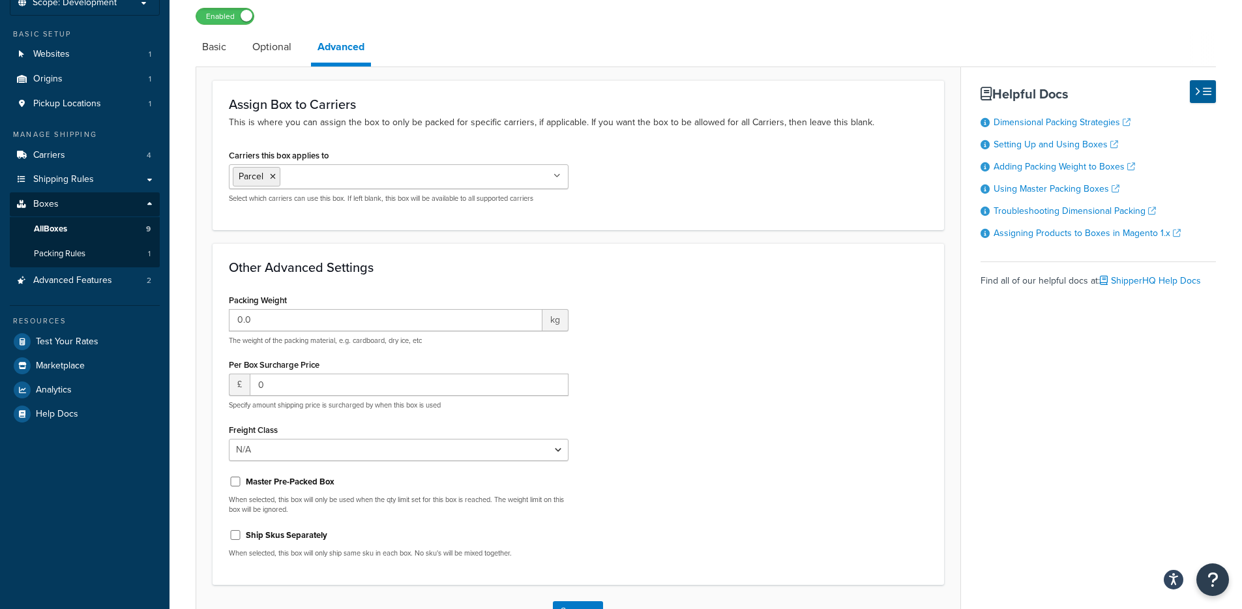
scroll to position [184, 0]
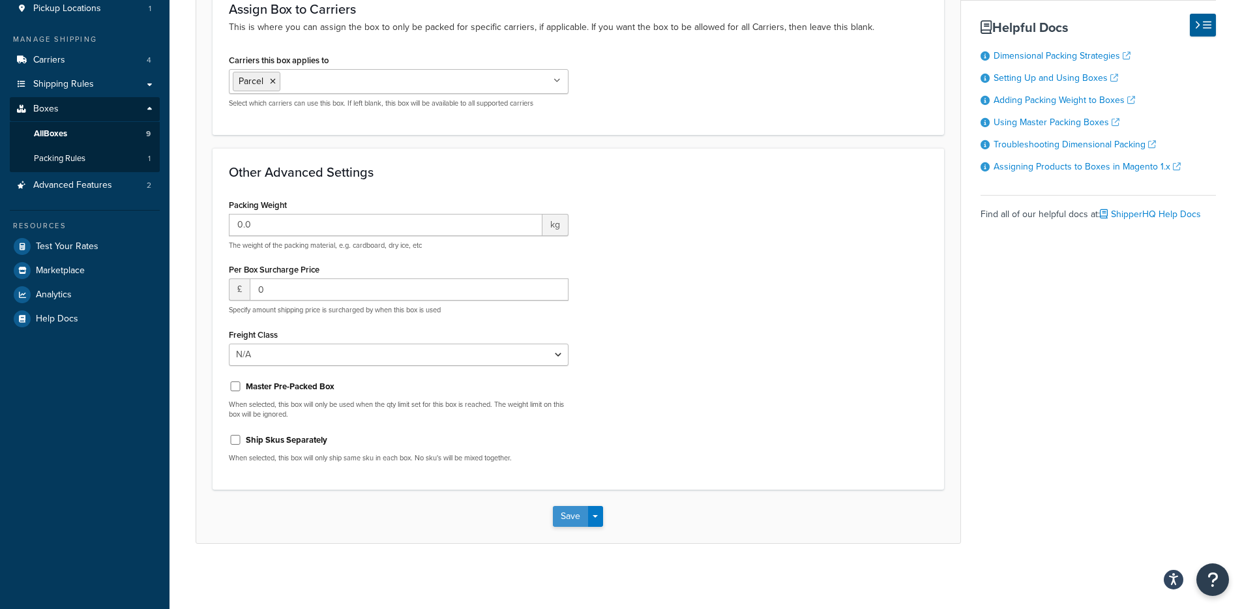
click at [562, 520] on button "Save" at bounding box center [570, 516] width 35 height 21
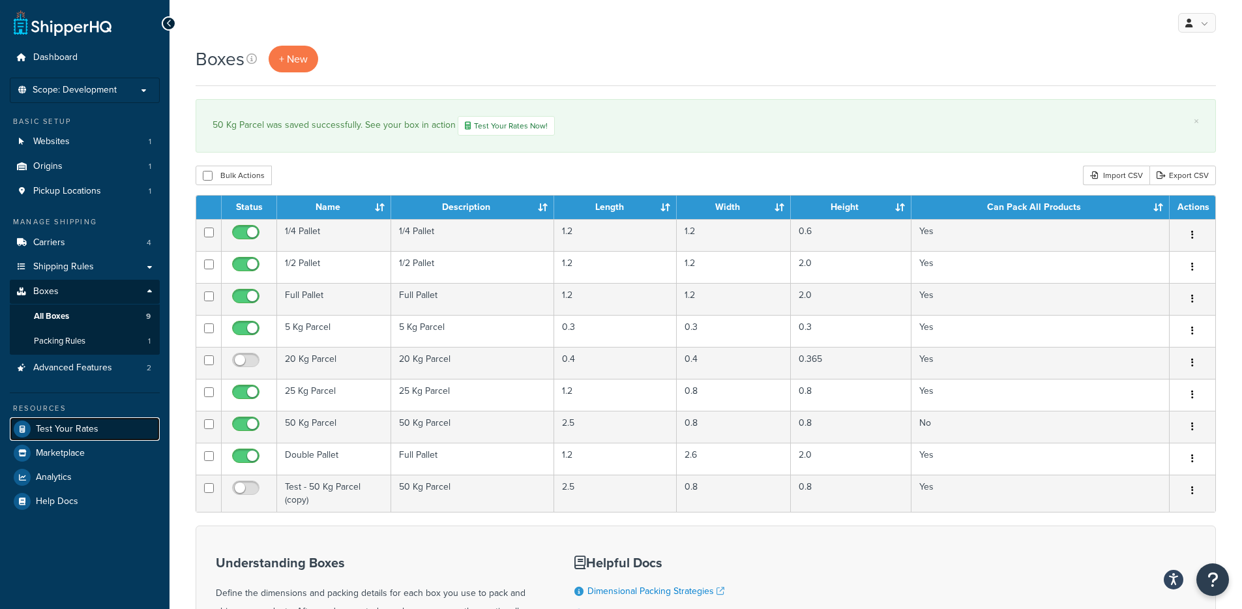
click at [61, 430] on span "Test Your Rates" at bounding box center [67, 429] width 63 height 11
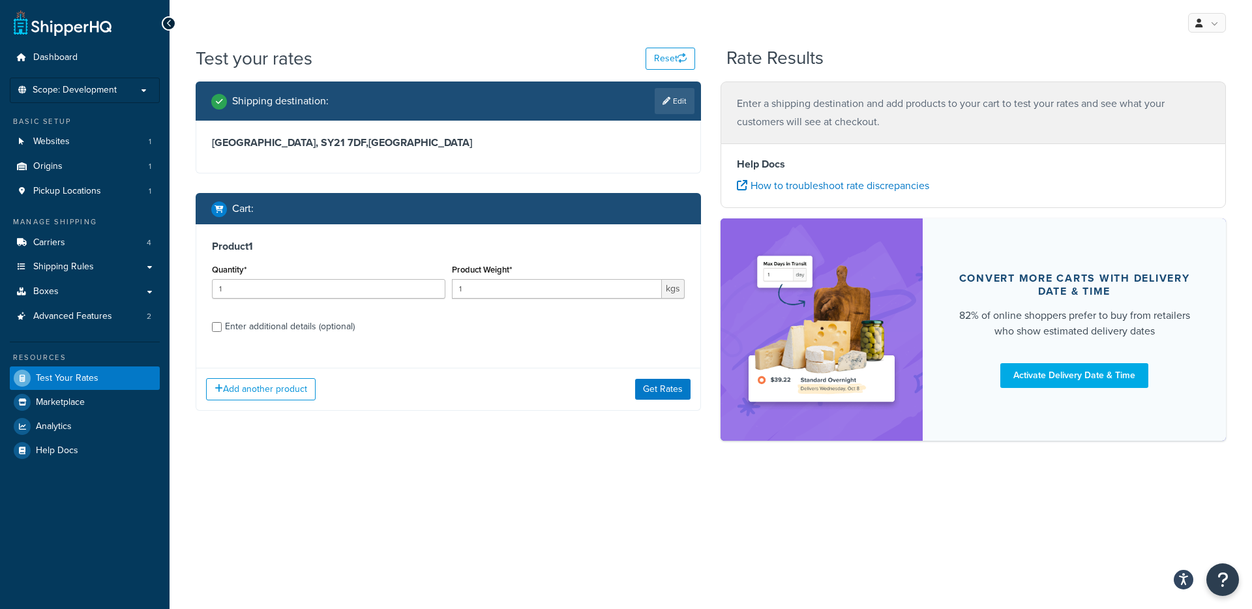
click at [284, 326] on div "Enter additional details (optional)" at bounding box center [290, 327] width 130 height 18
click at [222, 326] on input "Enter additional details (optional)" at bounding box center [217, 327] width 10 height 10
checkbox input "true"
select select "86280"
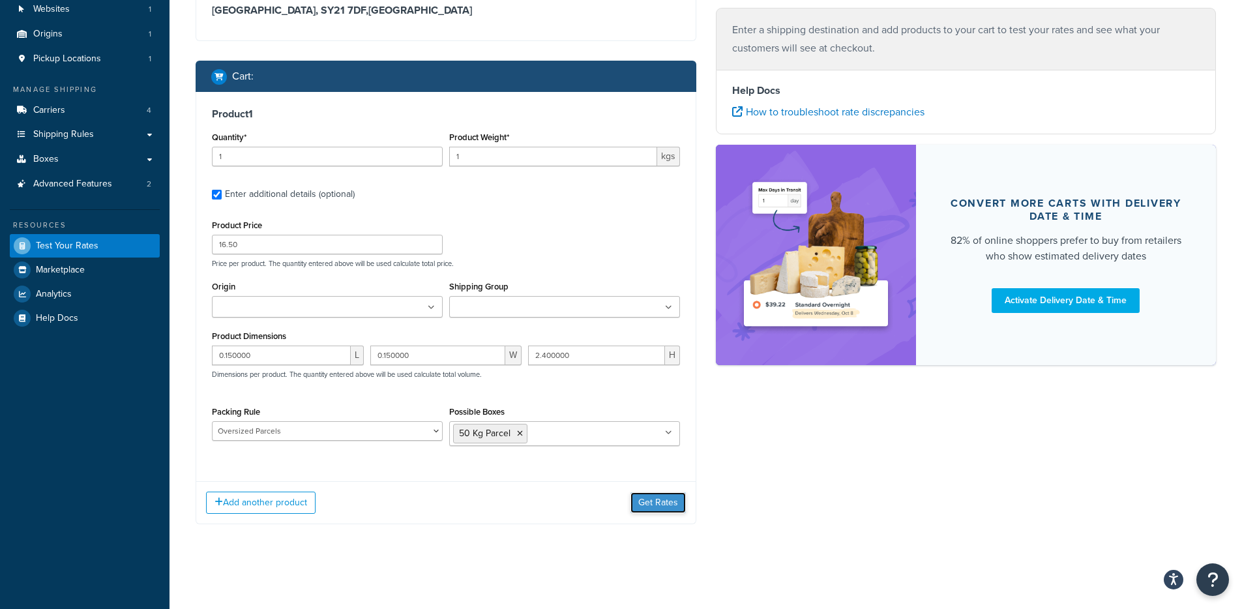
click at [652, 503] on button "Get Rates" at bounding box center [658, 502] width 55 height 21
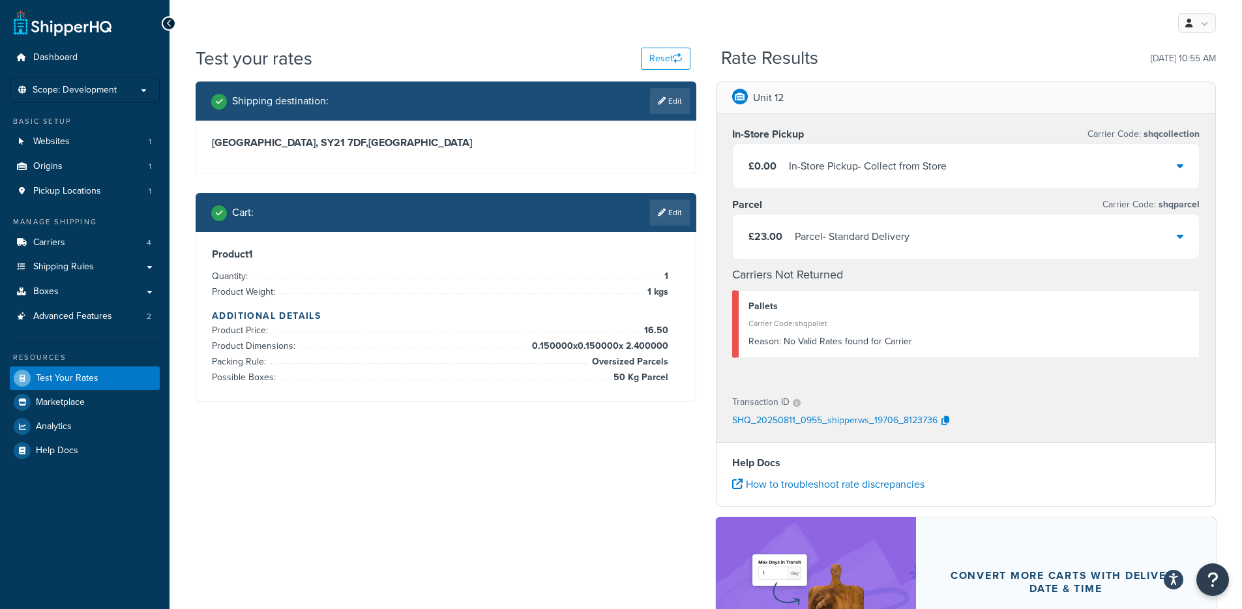
click at [782, 246] on div "£23.00 Parcel - Standard Delivery" at bounding box center [966, 237] width 467 height 44
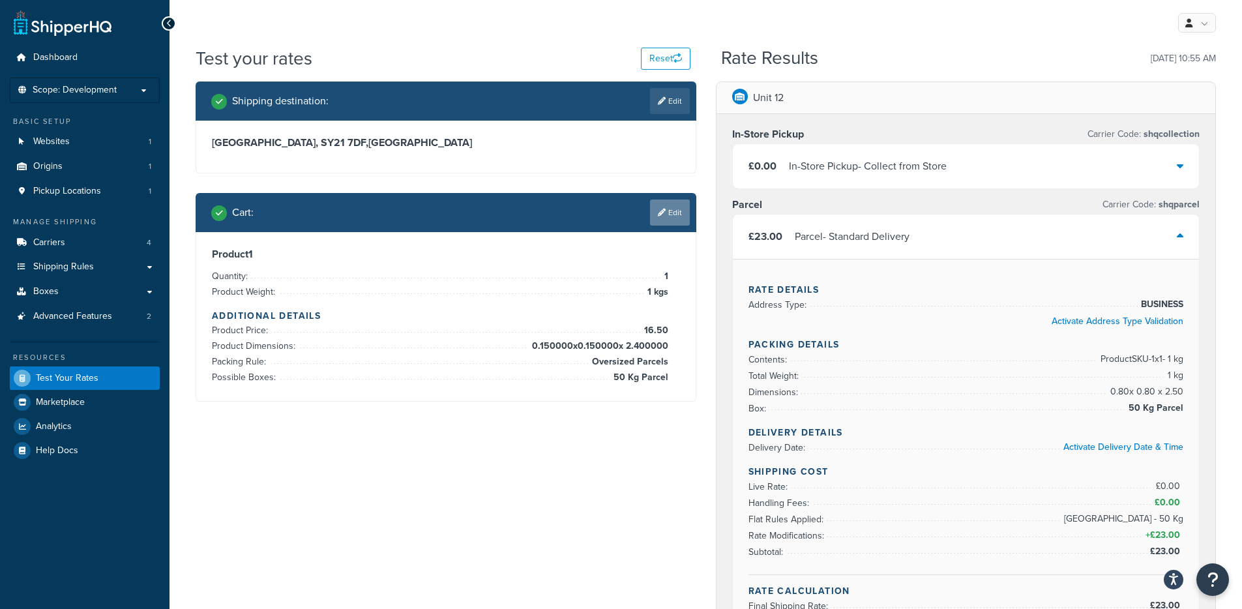
click at [662, 216] on icon at bounding box center [662, 213] width 8 height 8
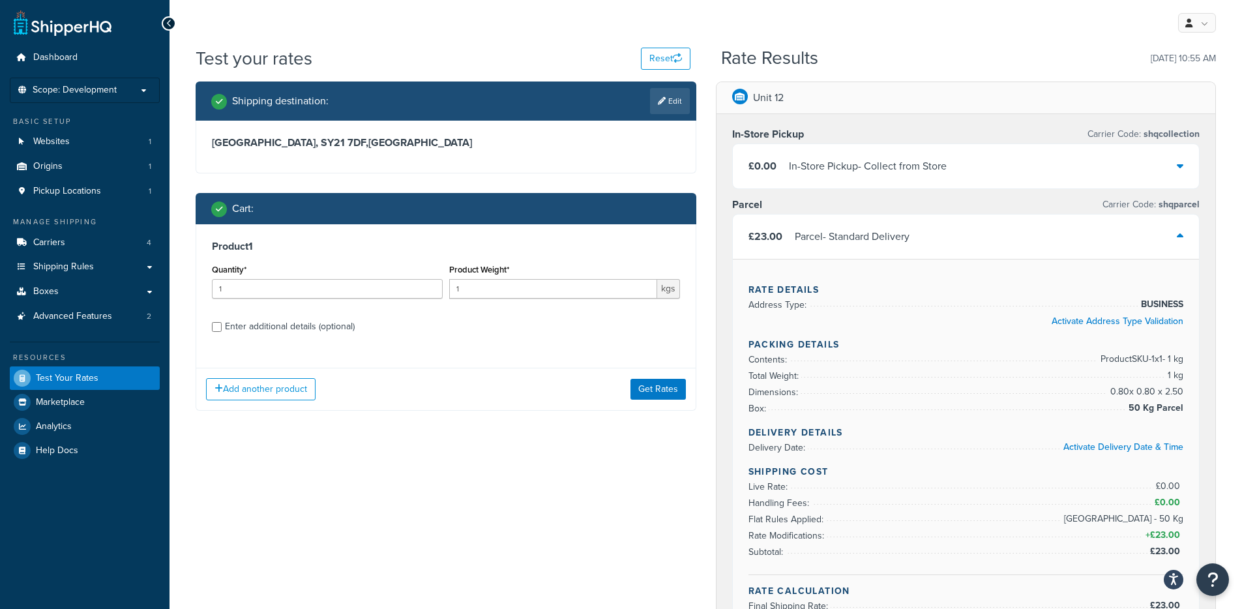
click at [303, 325] on div "Enter additional details (optional)" at bounding box center [290, 327] width 130 height 18
click at [222, 325] on input "Enter additional details (optional)" at bounding box center [217, 327] width 10 height 10
checkbox input "true"
select select "86280"
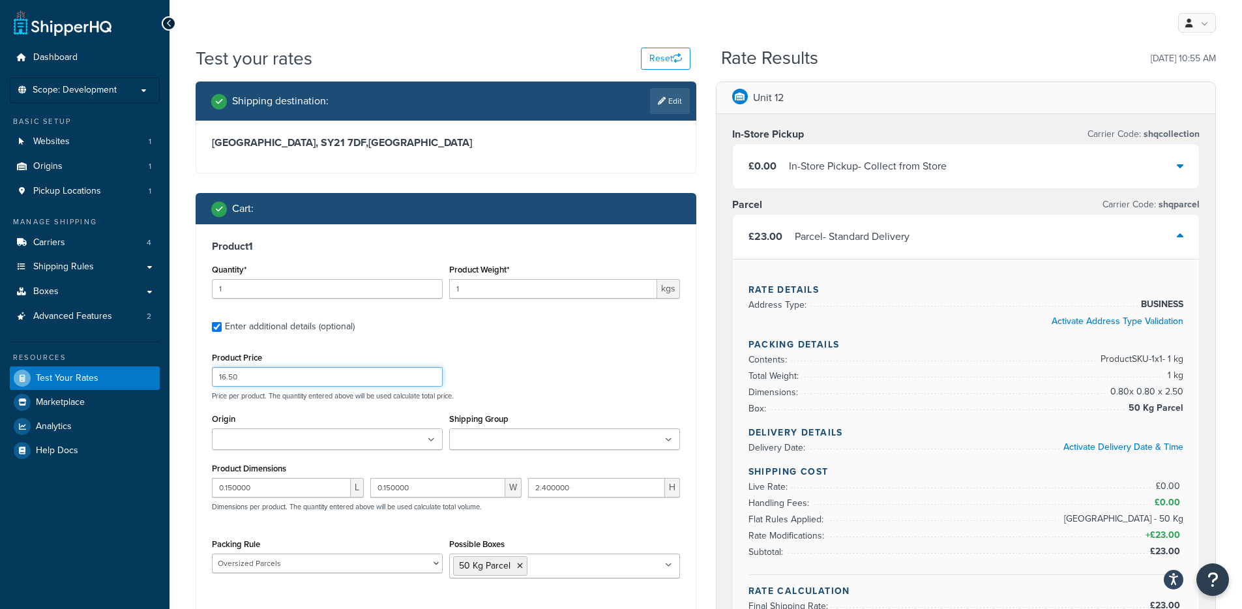
click at [275, 377] on input "16.50" at bounding box center [327, 377] width 231 height 20
paste input "78.0"
type input "78.00"
drag, startPoint x: 524, startPoint y: 282, endPoint x: 521, endPoint y: 290, distance: 8.2
click at [521, 290] on input "1" at bounding box center [553, 289] width 208 height 20
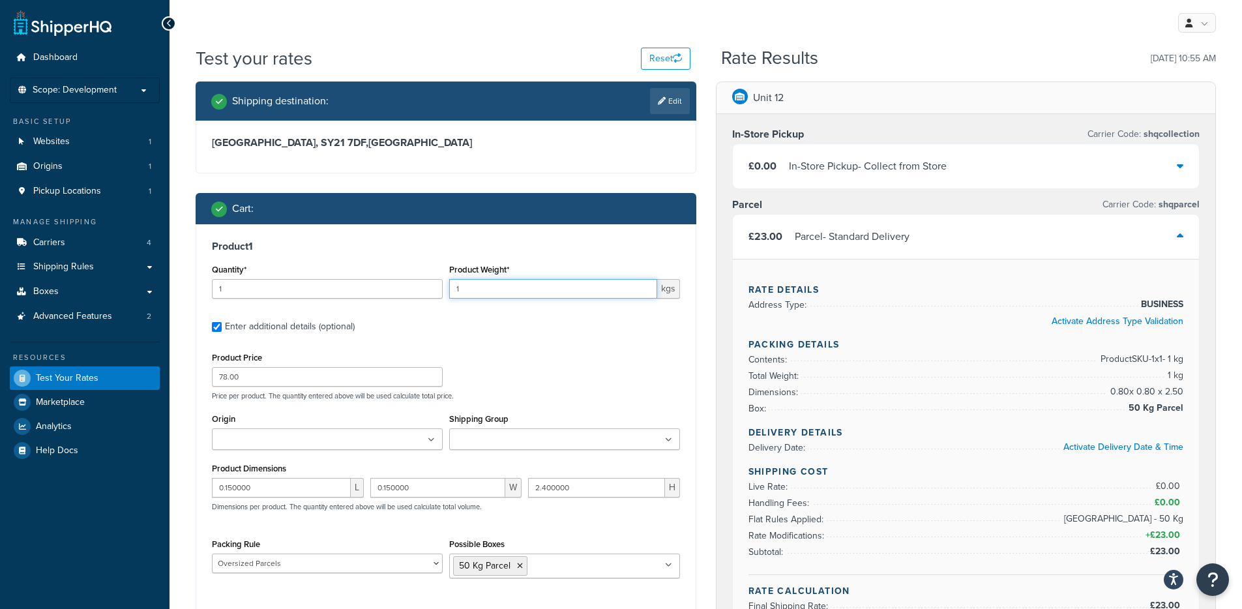
paste input "5"
type input "15"
click at [291, 485] on input "0.150000" at bounding box center [281, 488] width 139 height 20
paste input "4"
type input "0.140000"
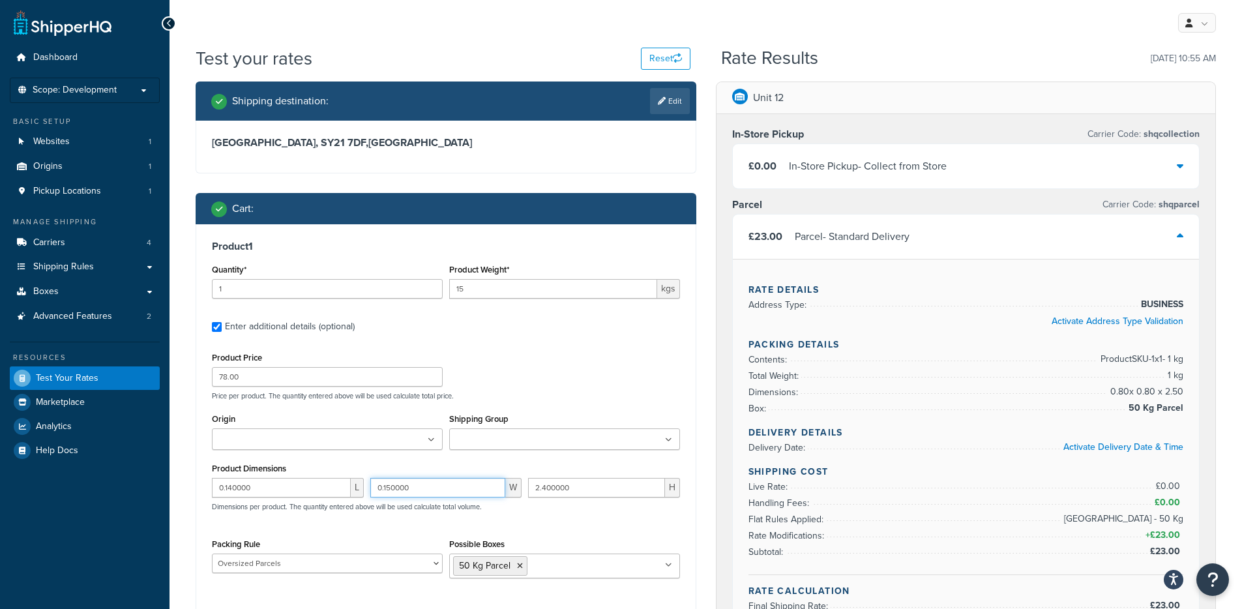
click at [438, 492] on input "0.150000" at bounding box center [438, 488] width 136 height 20
paste input "4"
type input "0.140000"
click at [552, 488] on input "2.400000" at bounding box center [596, 488] width 137 height 20
paste input "0.9"
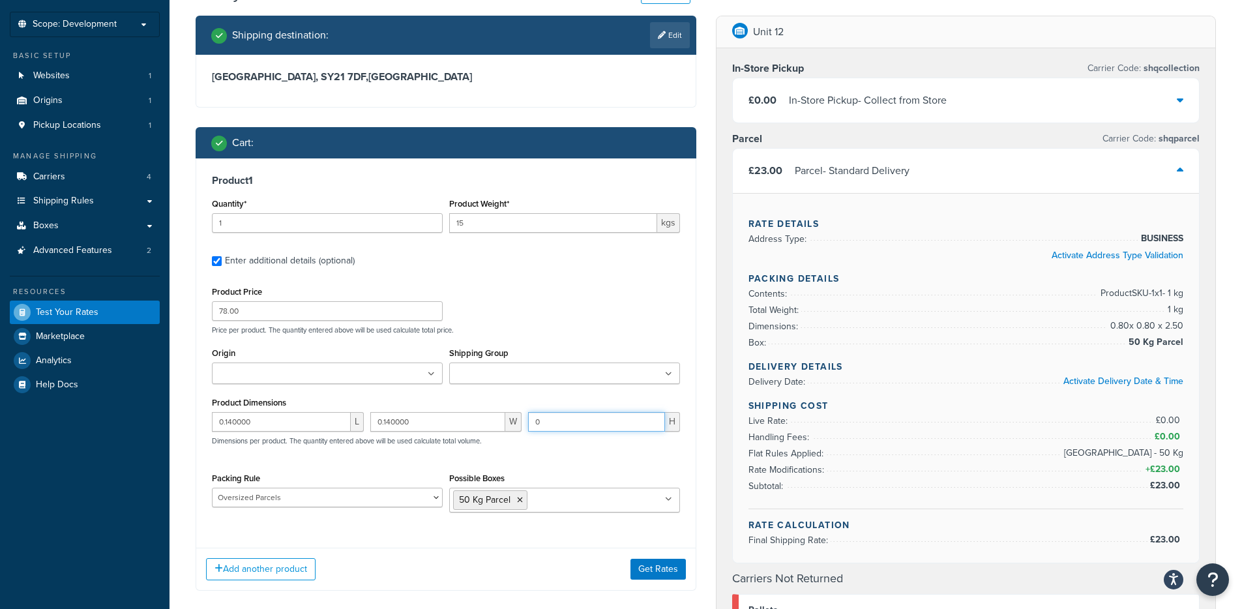
scroll to position [156, 0]
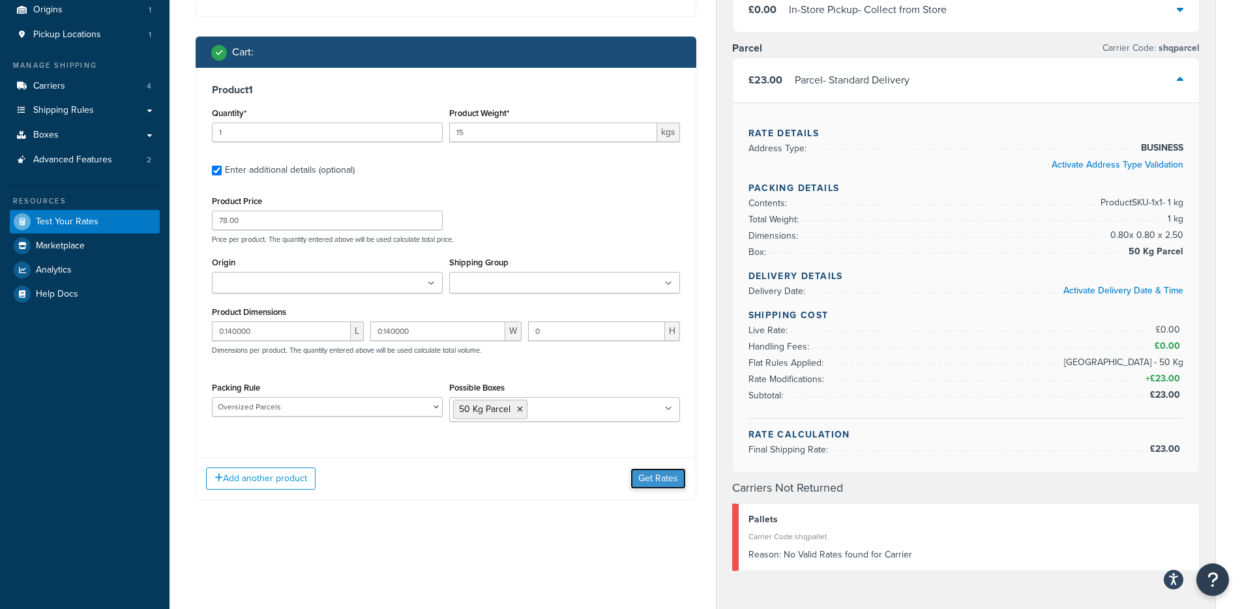
click at [646, 485] on button "Get Rates" at bounding box center [658, 478] width 55 height 21
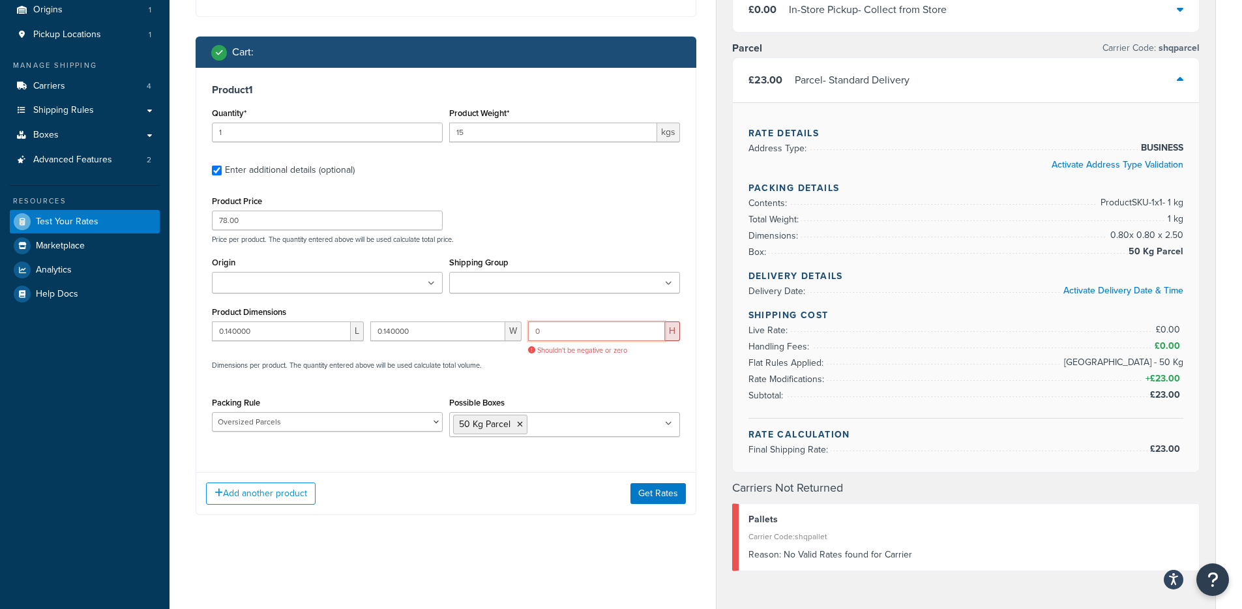
click at [565, 339] on input "0" at bounding box center [596, 331] width 137 height 20
paste input ".900000"
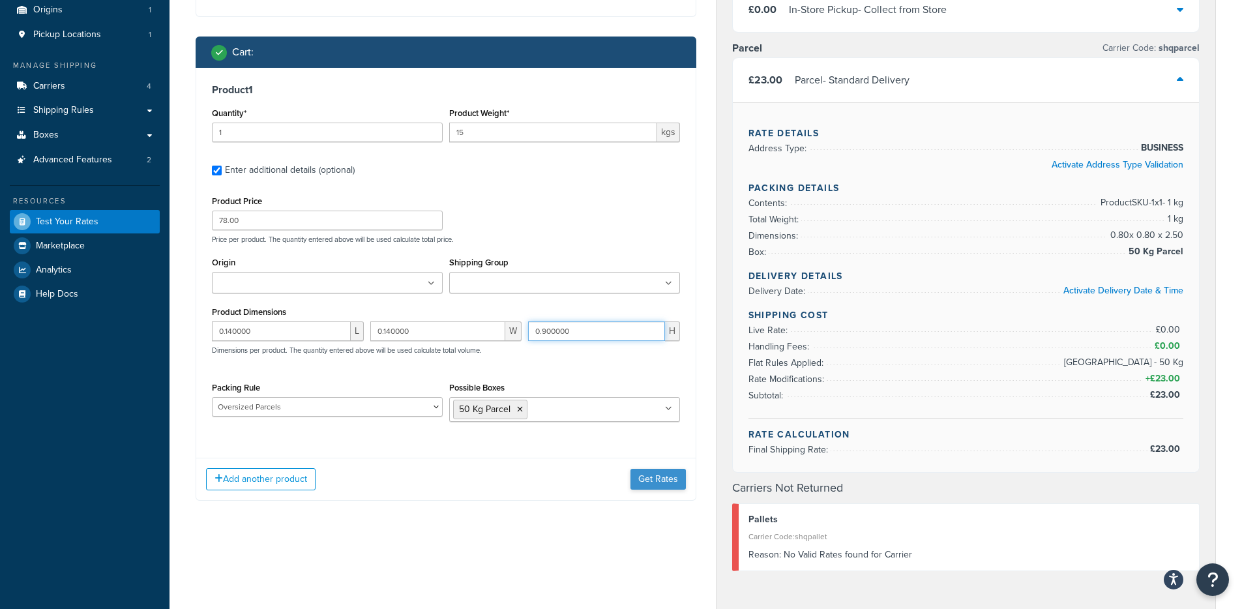
type input "0.900000"
click at [664, 483] on button "Get Rates" at bounding box center [658, 479] width 55 height 21
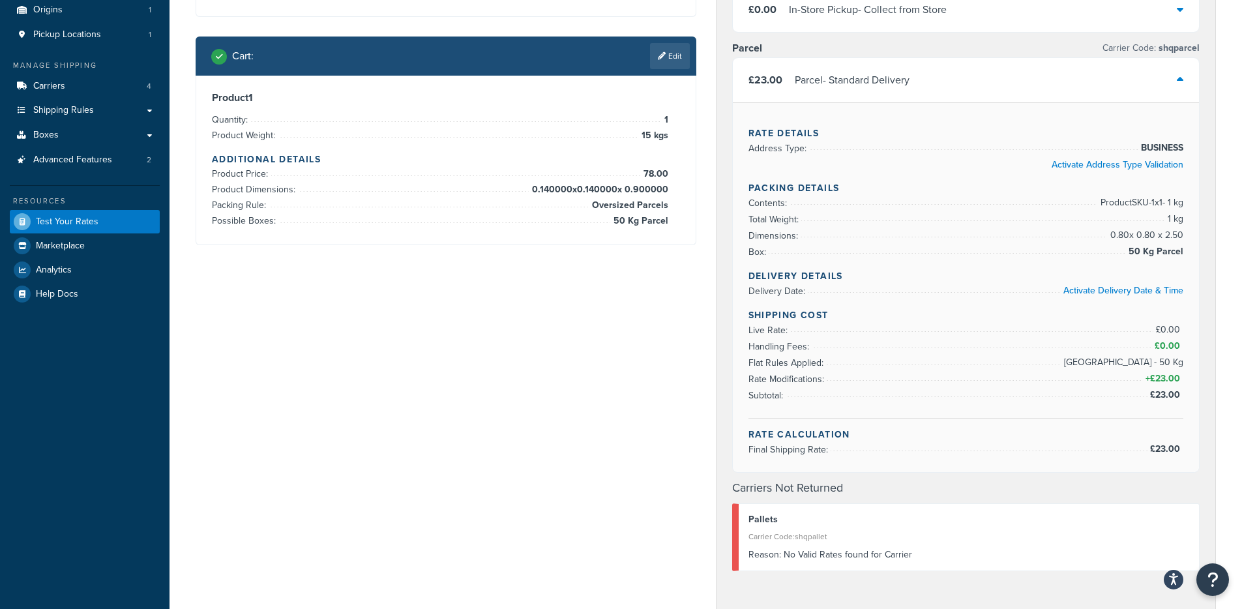
scroll to position [0, 0]
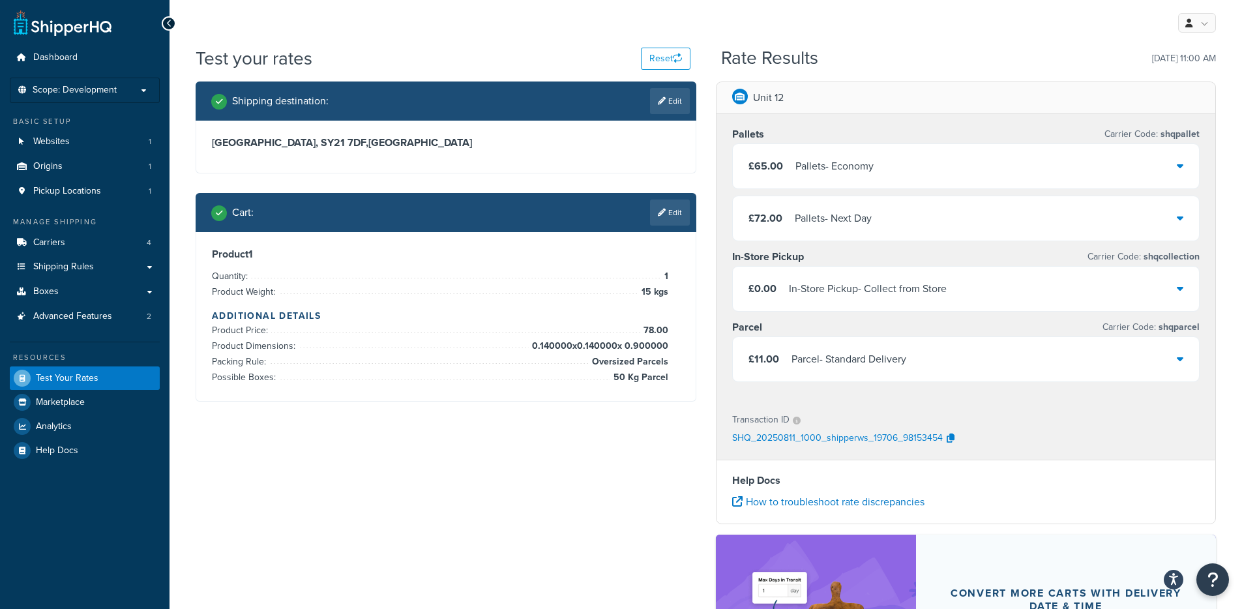
click at [829, 350] on div "Parcel - Standard Delivery" at bounding box center [849, 359] width 115 height 18
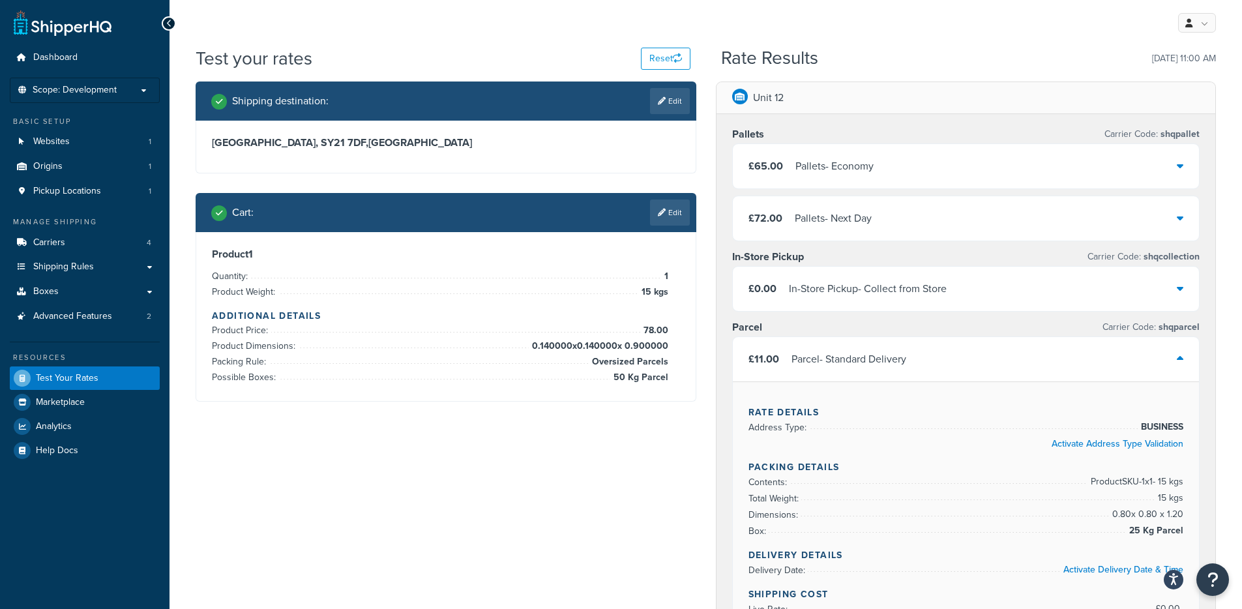
click at [829, 350] on div "Parcel - Standard Delivery" at bounding box center [849, 359] width 115 height 18
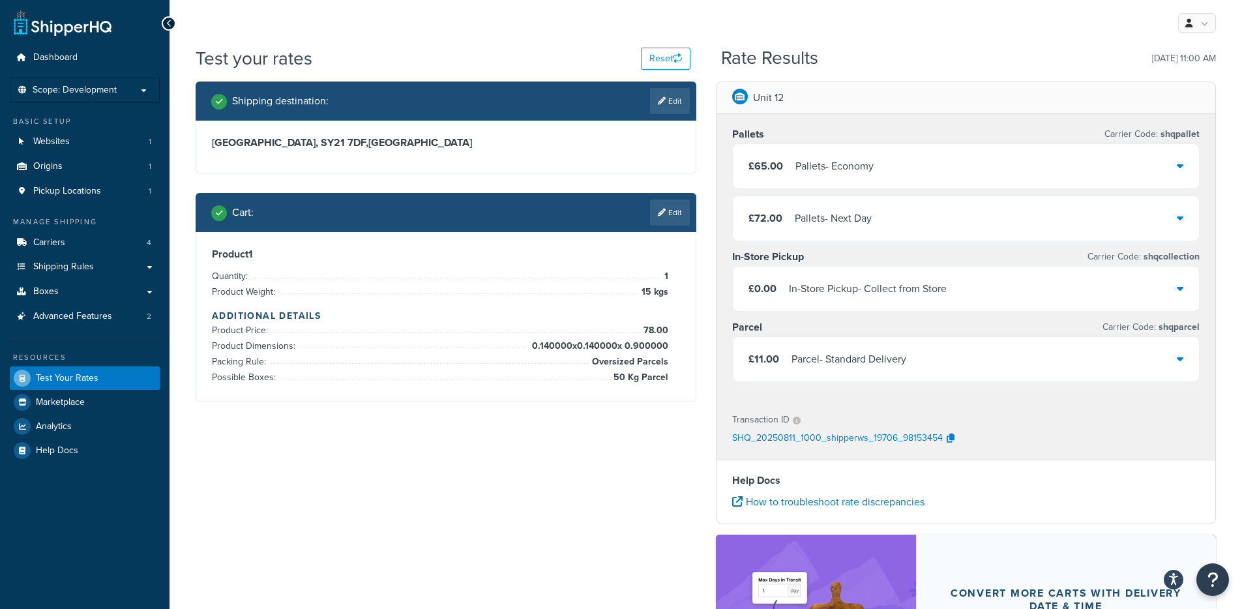
drag, startPoint x: 527, startPoint y: 346, endPoint x: 679, endPoint y: 346, distance: 151.3
click at [679, 346] on div "Product 1 Quantity: 1 Product Weight: 15 kgs Additional Details Product Price: …" at bounding box center [446, 317] width 468 height 138
click at [663, 209] on icon at bounding box center [662, 213] width 8 height 8
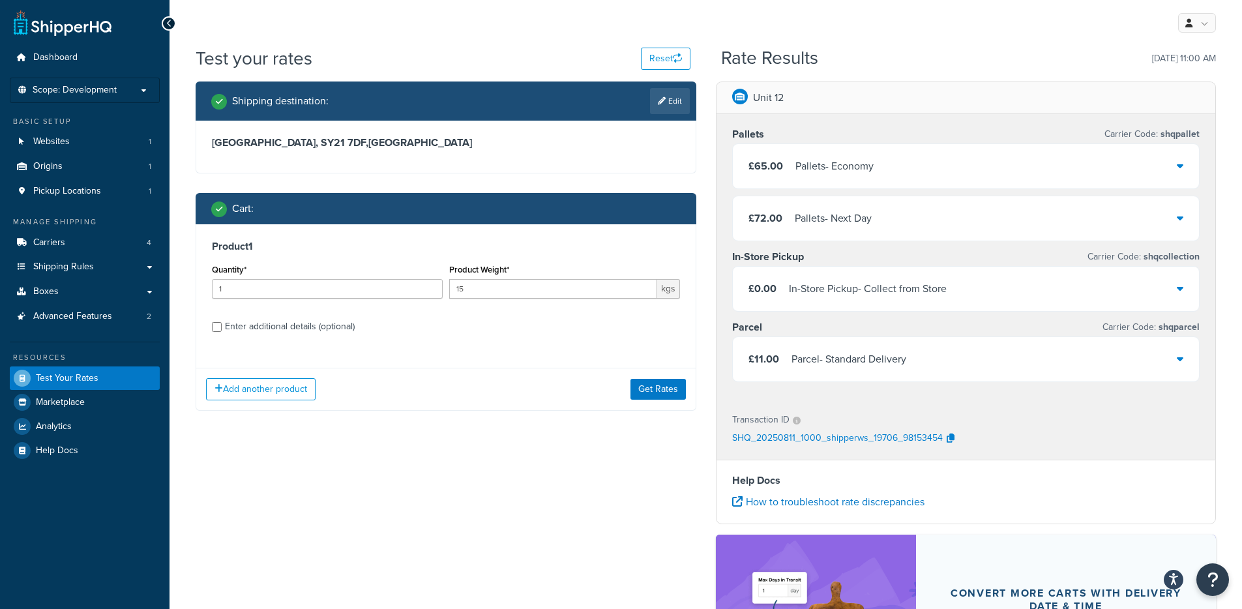
click at [259, 331] on div "Enter additional details (optional)" at bounding box center [290, 327] width 130 height 18
click at [222, 331] on input "Enter additional details (optional)" at bounding box center [217, 327] width 10 height 10
checkbox input "true"
select select "86280"
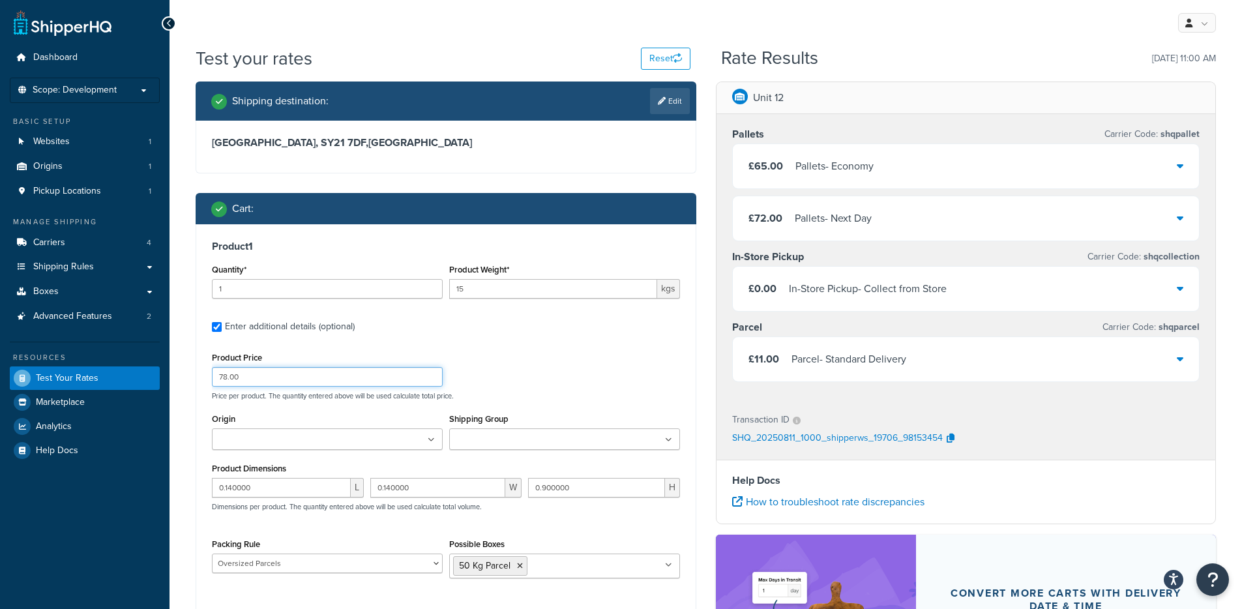
click at [255, 372] on input "78.00" at bounding box center [327, 377] width 231 height 20
paste input "0.0500"
type input "0.050000"
click at [268, 485] on input "0.140000" at bounding box center [281, 488] width 139 height 20
paste input "05"
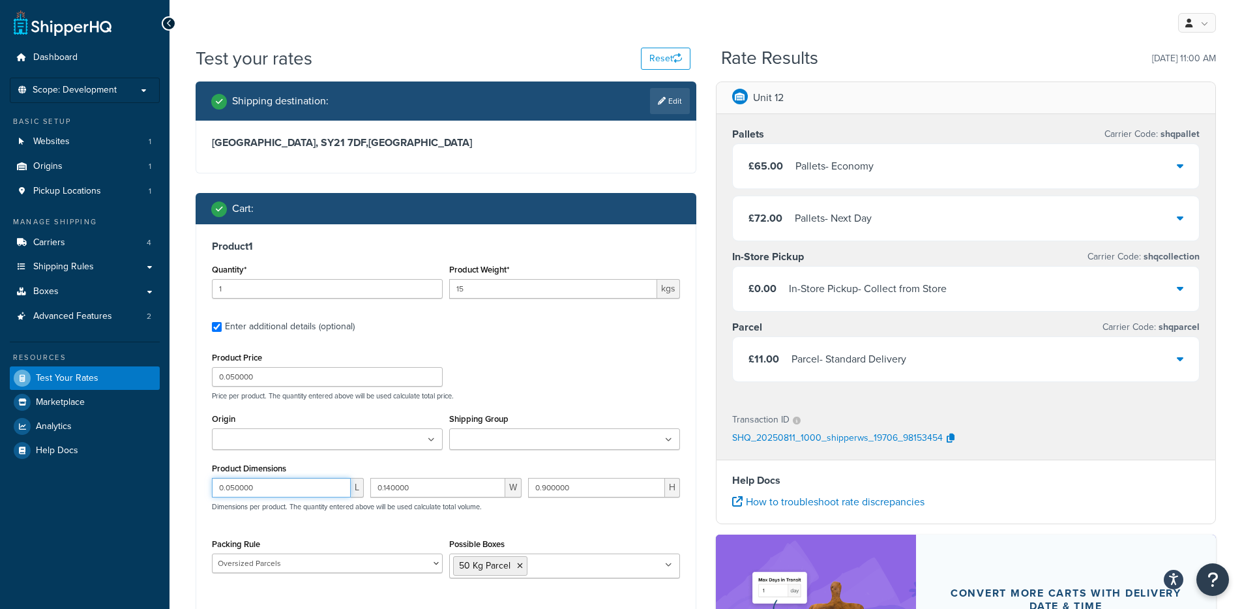
type input "0.050000"
click at [407, 497] on input "0.140000" at bounding box center [438, 488] width 136 height 20
paste input "5"
type input "0.150000"
click at [570, 484] on input "0.900000" at bounding box center [596, 488] width 137 height 20
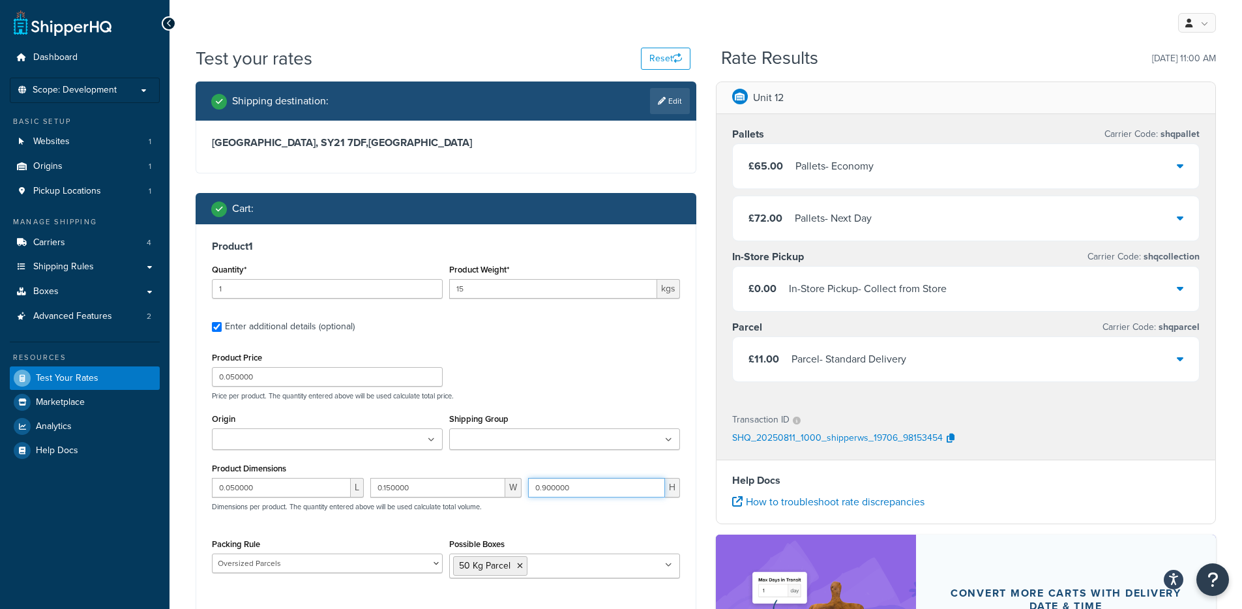
paste input "2.4"
type input "2.400000"
click at [292, 381] on input "0.050000" at bounding box center [327, 377] width 231 height 20
paste input "86.7"
type input "86.70"
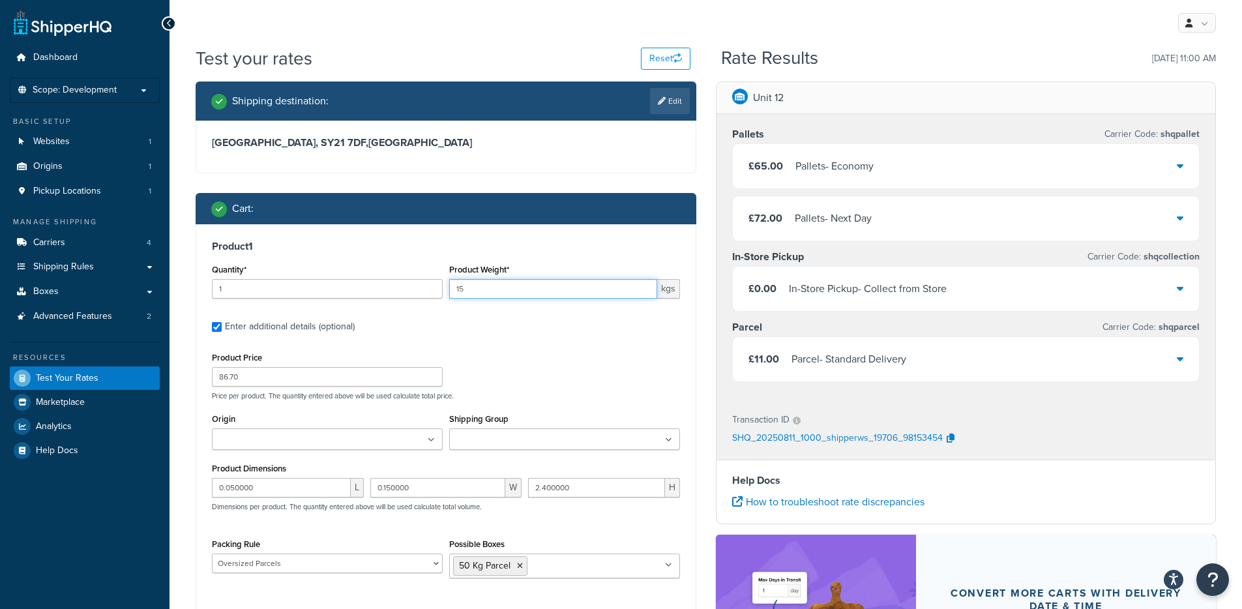
drag, startPoint x: 524, startPoint y: 292, endPoint x: 396, endPoint y: 292, distance: 127.1
click at [396, 292] on div "Quantity* 1 Product Weight* 15 kgs" at bounding box center [446, 285] width 475 height 48
paste input "24"
type input "24"
click at [565, 331] on label "Enter additional details (optional)" at bounding box center [452, 325] width 455 height 21
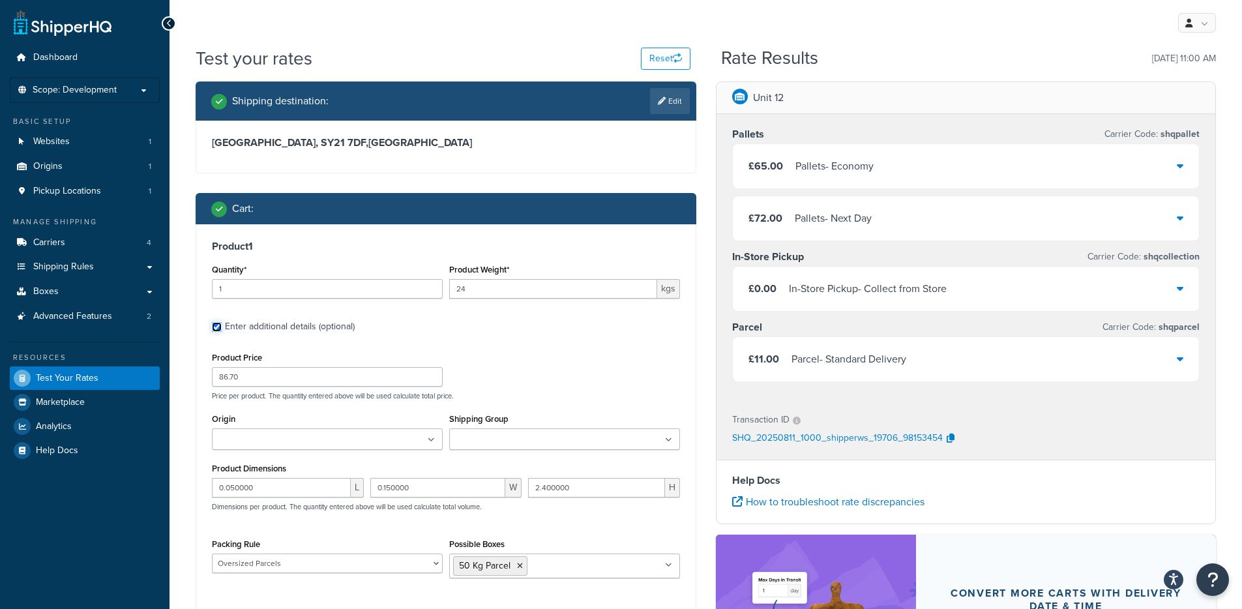
click at [222, 331] on input "Enter additional details (optional)" at bounding box center [217, 327] width 10 height 10
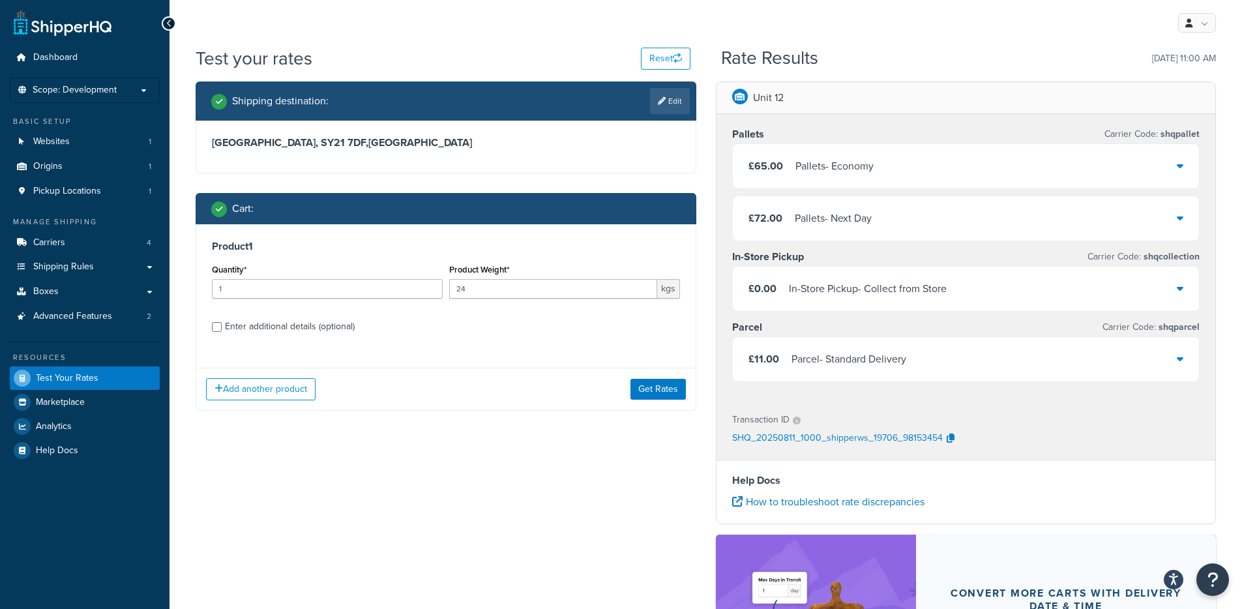
click at [443, 342] on div "Product 1 Quantity* 1 Product Weight* 24 kgs Enter additional details (optional)" at bounding box center [445, 291] width 499 height 134
click at [322, 337] on div "Product 1 Quantity* 1 Product Weight* 24 kgs Enter additional details (optional)" at bounding box center [445, 291] width 499 height 134
click at [321, 329] on div "Enter additional details (optional)" at bounding box center [290, 327] width 130 height 18
click at [222, 329] on input "Enter additional details (optional)" at bounding box center [217, 327] width 10 height 10
checkbox input "true"
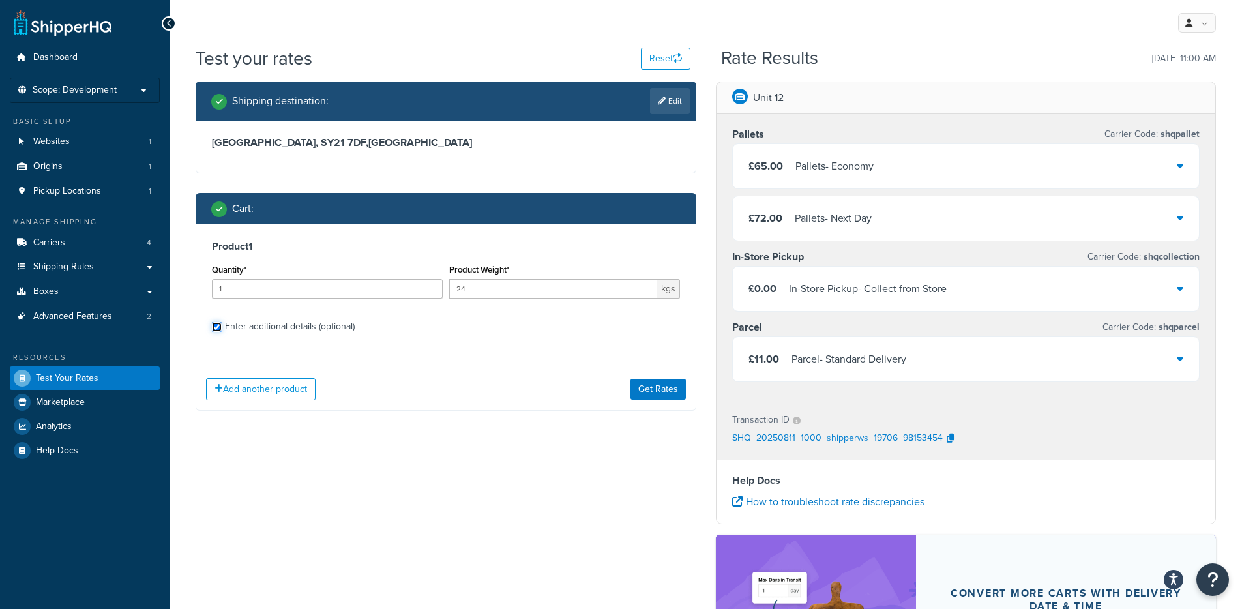
select select "86280"
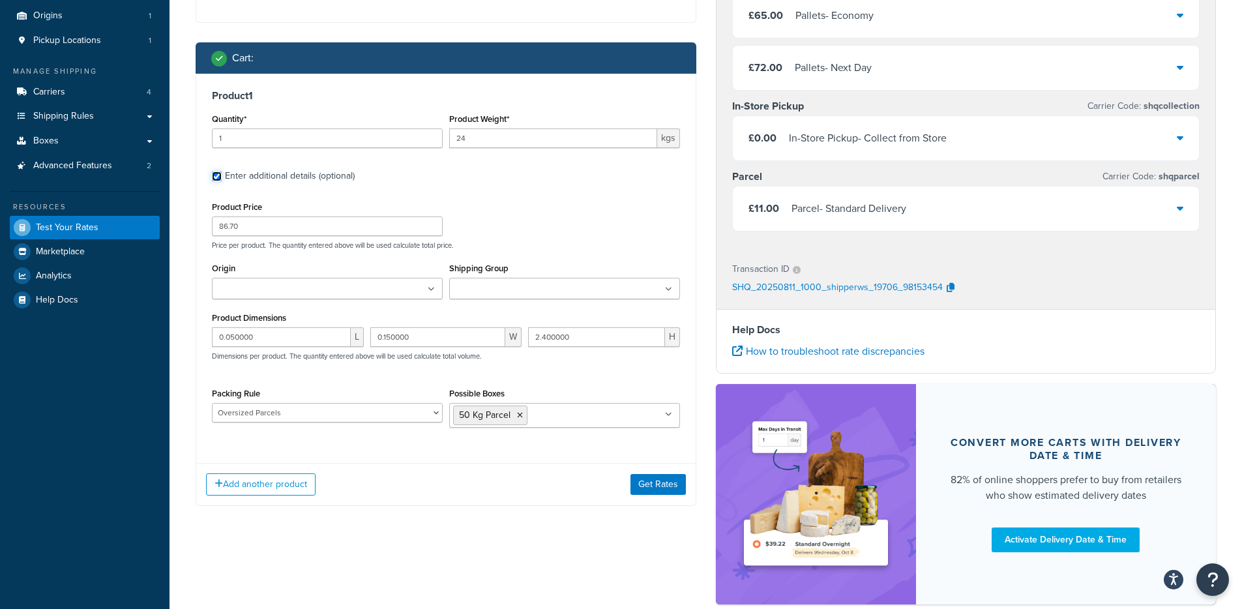
scroll to position [156, 0]
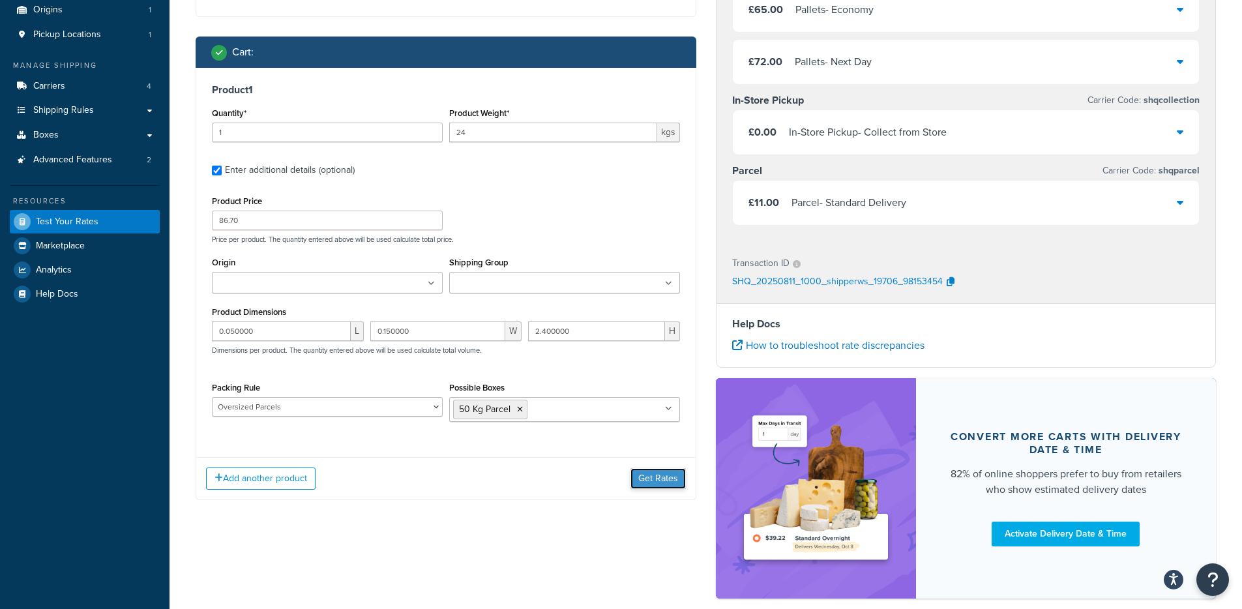
click at [648, 480] on button "Get Rates" at bounding box center [658, 478] width 55 height 21
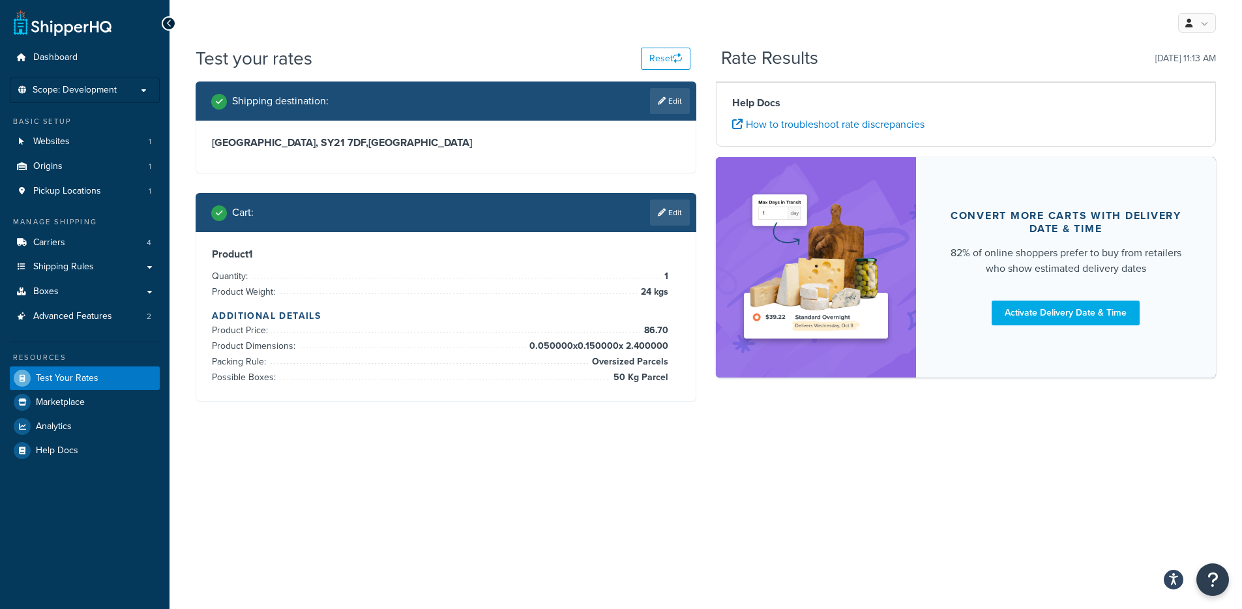
scroll to position [0, 0]
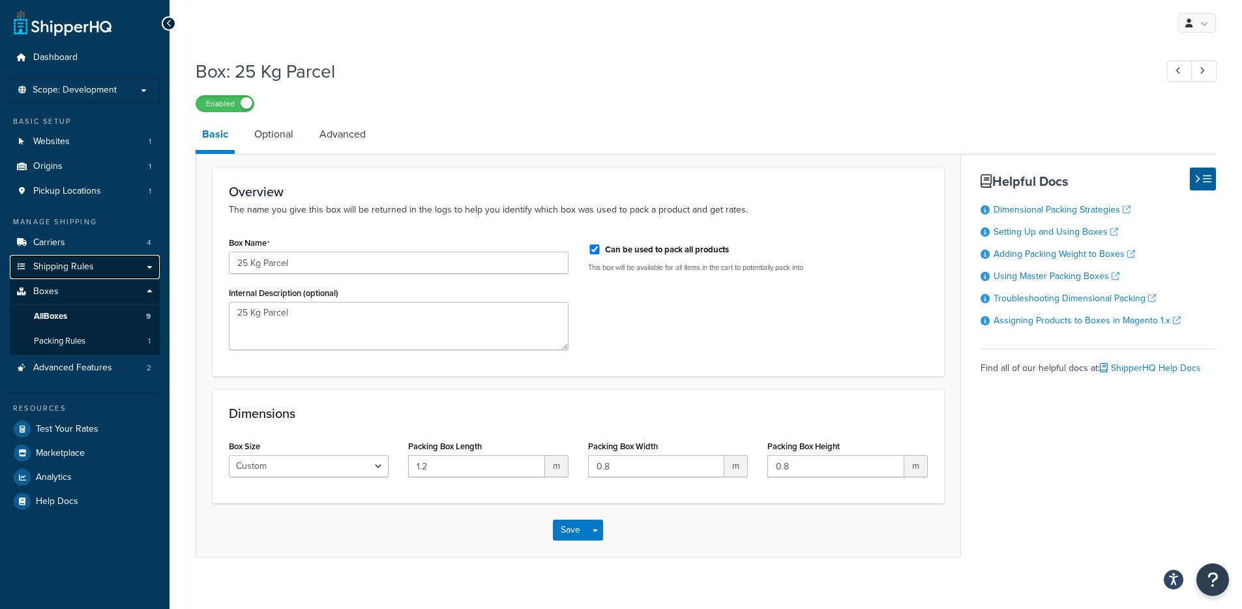
click at [55, 261] on span "Shipping Rules" at bounding box center [63, 266] width 61 height 11
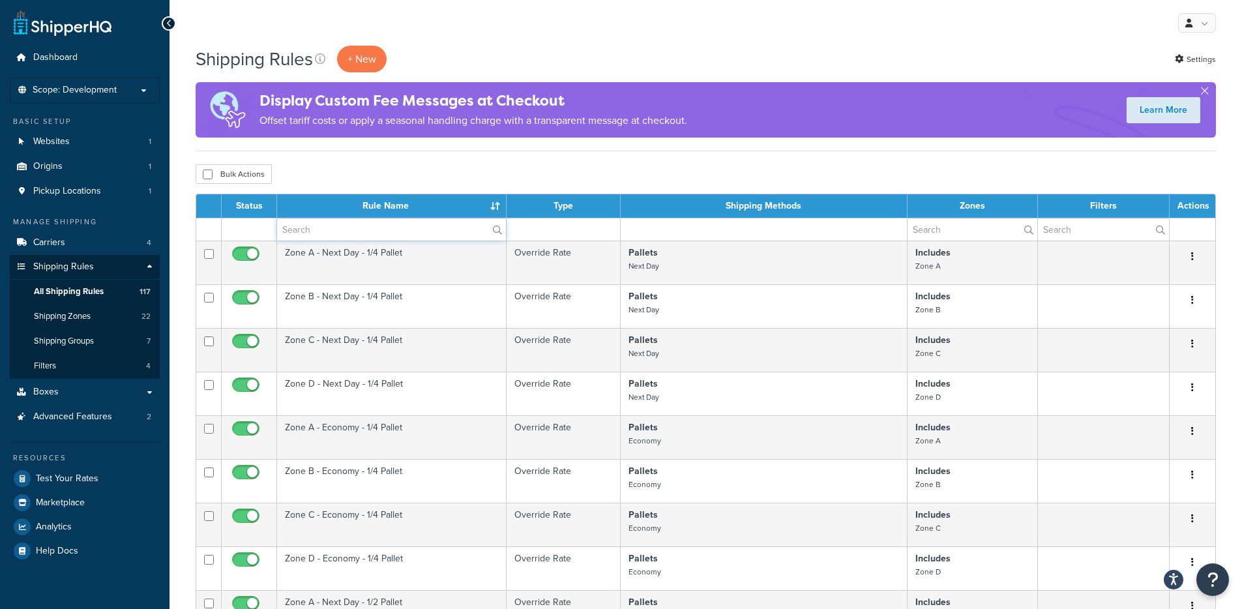
click at [306, 231] on input "text" at bounding box center [391, 229] width 229 height 22
type input "parcel"
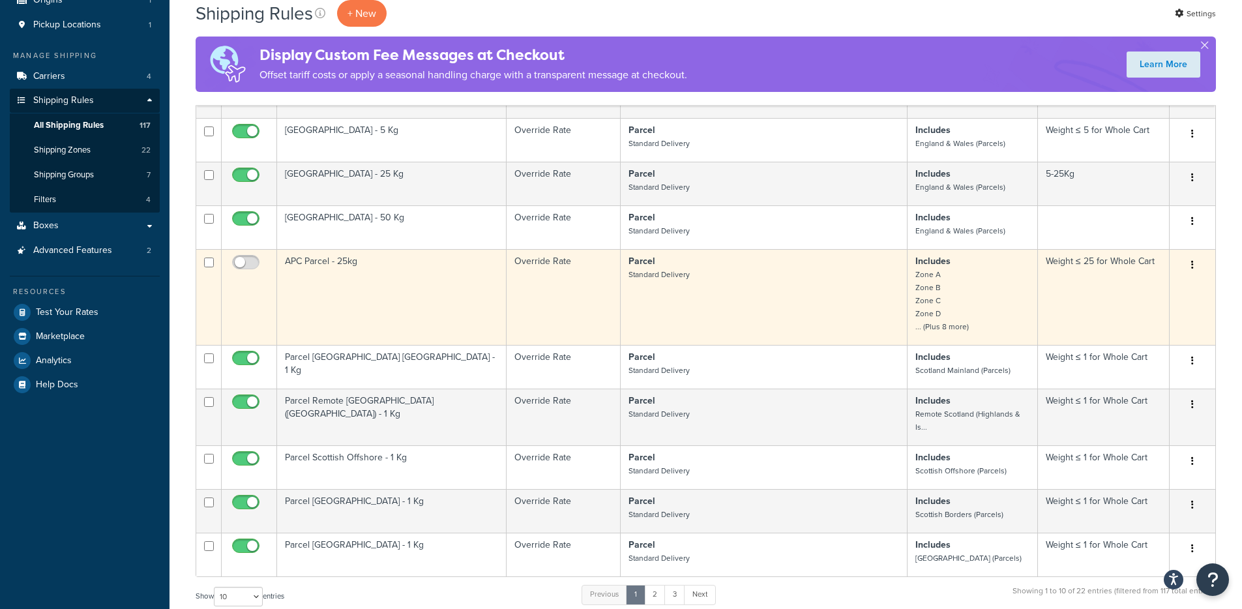
scroll to position [156, 0]
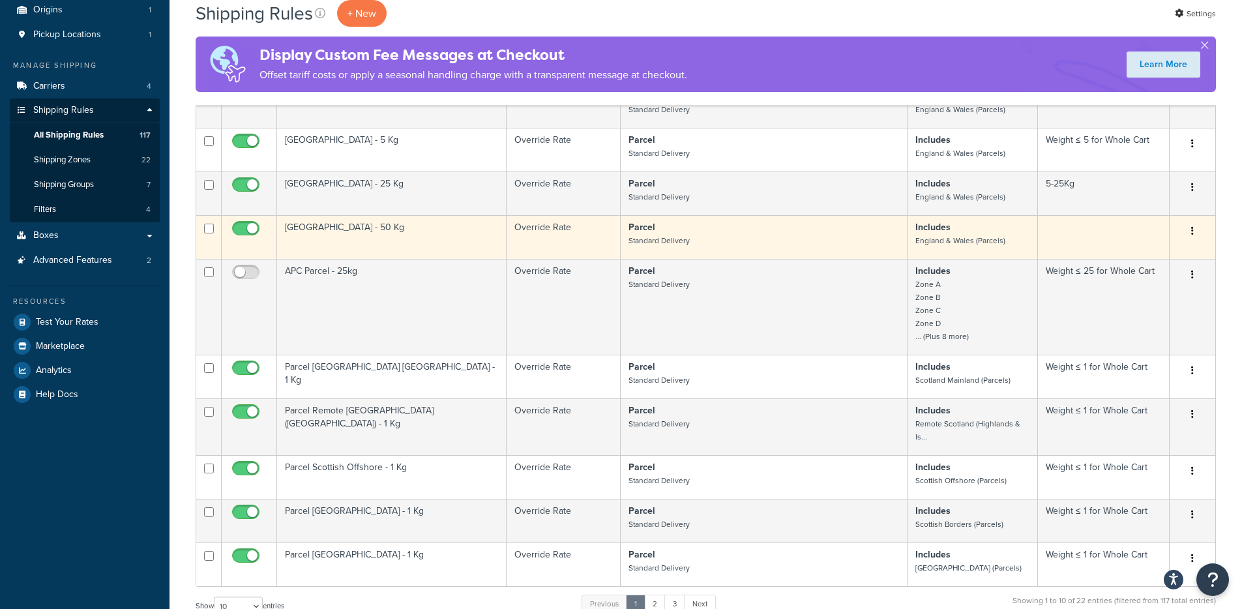
click at [386, 240] on td "[GEOGRAPHIC_DATA] - 50 Kg" at bounding box center [392, 237] width 230 height 44
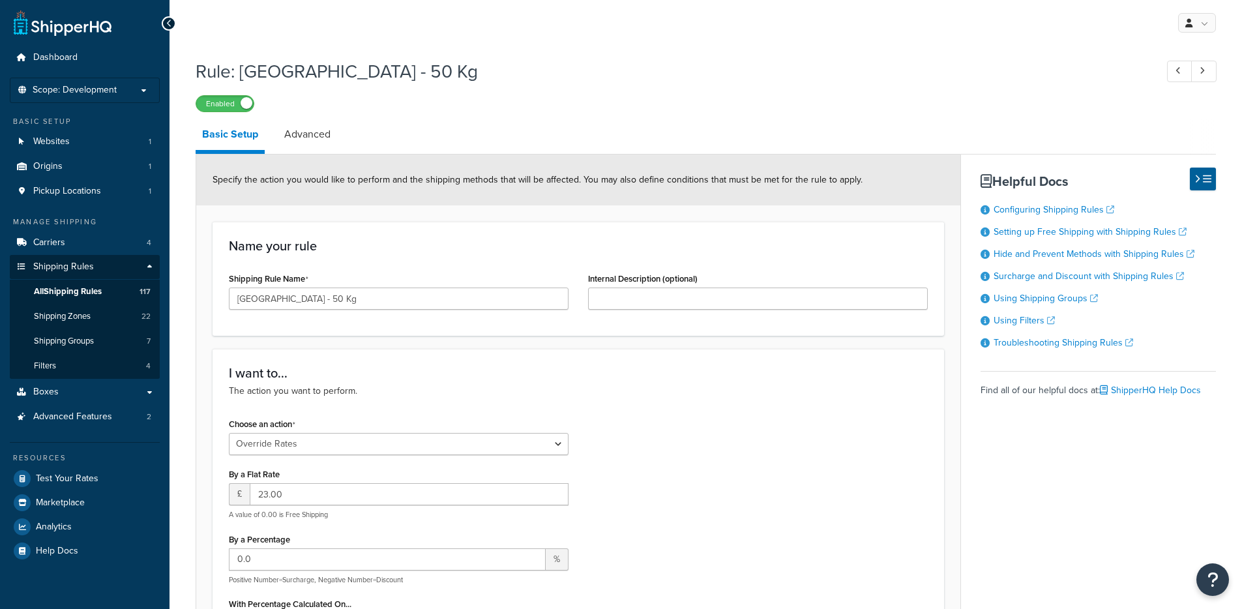
select select "OVERRIDE"
select select "BOX"
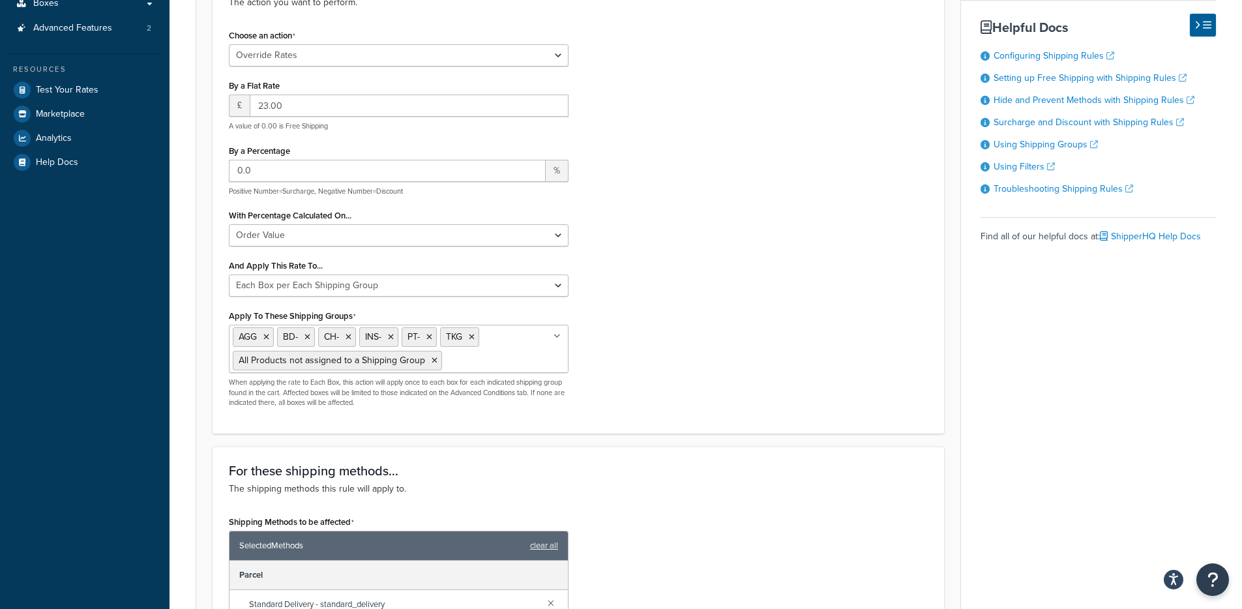
scroll to position [391, 0]
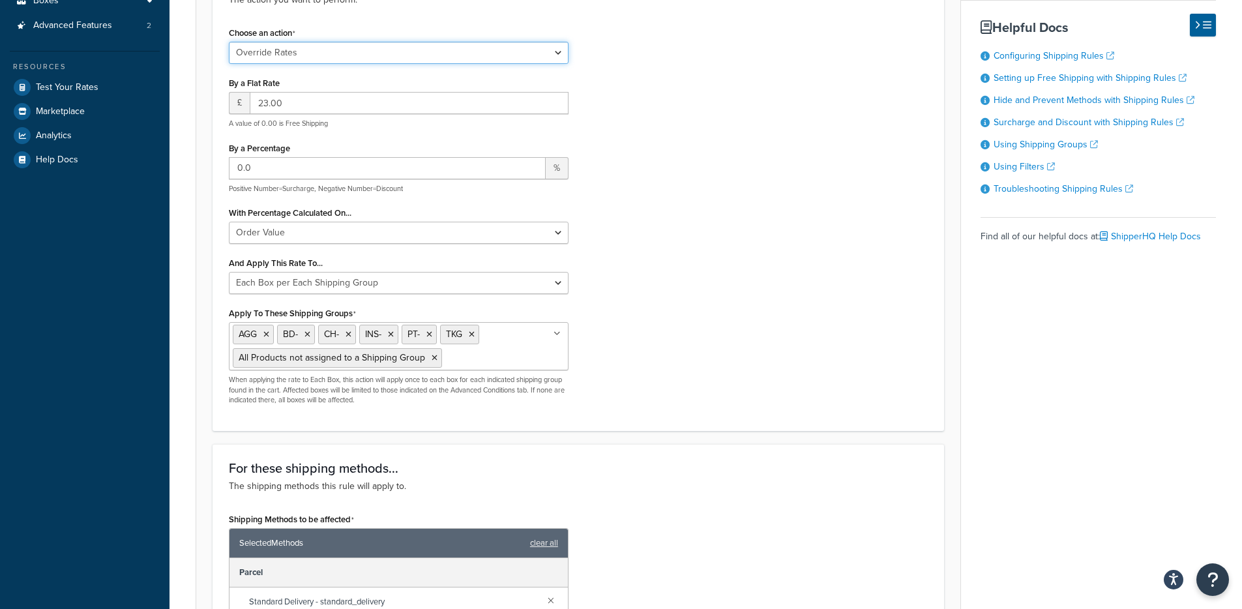
click at [282, 47] on select "Choose an action Override Rates Surcharge or discount rates Hide a shipping met…" at bounding box center [399, 53] width 340 height 22
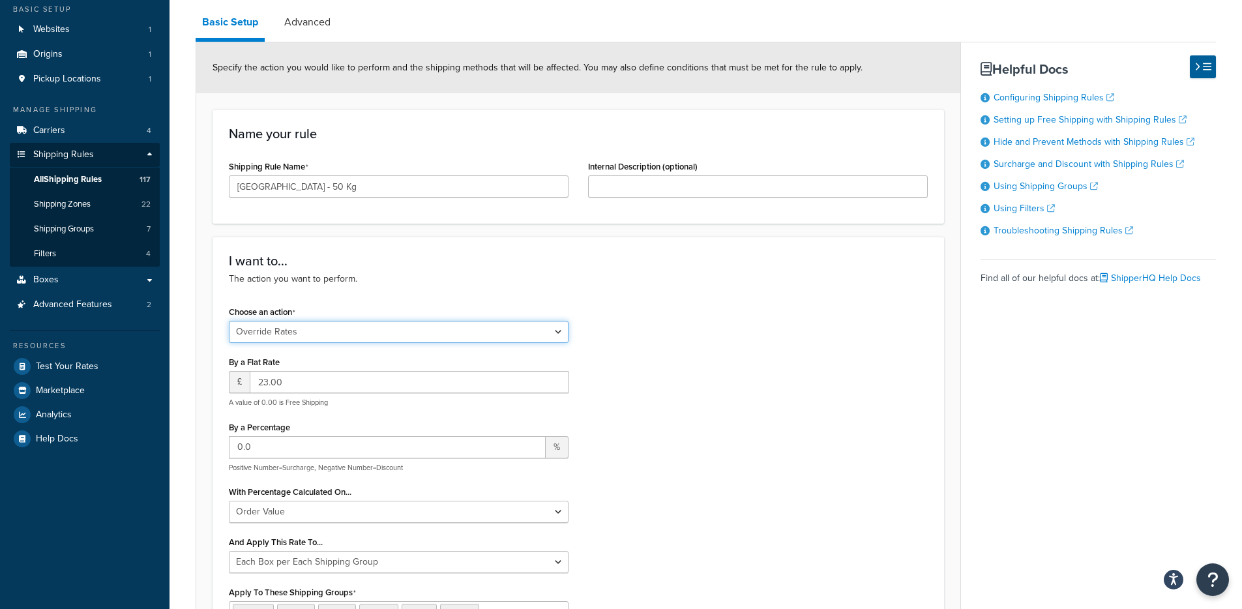
scroll to position [78, 0]
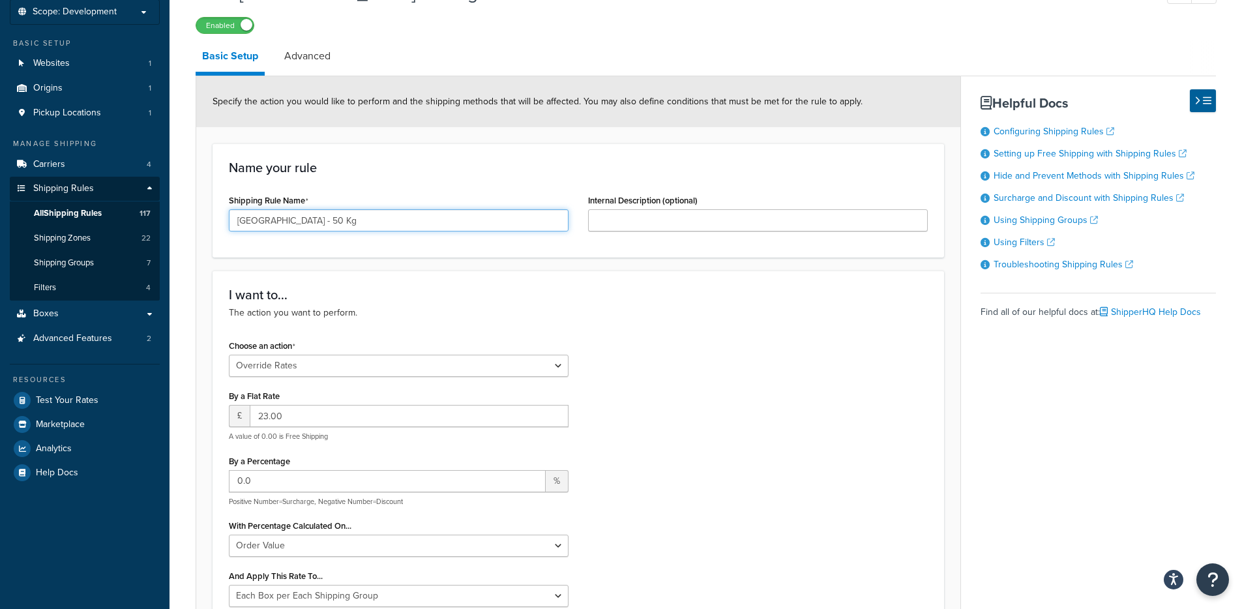
click at [357, 216] on input "[GEOGRAPHIC_DATA] - 50 Kg" at bounding box center [399, 220] width 340 height 22
click at [22, 310] on icon at bounding box center [21, 314] width 13 height 8
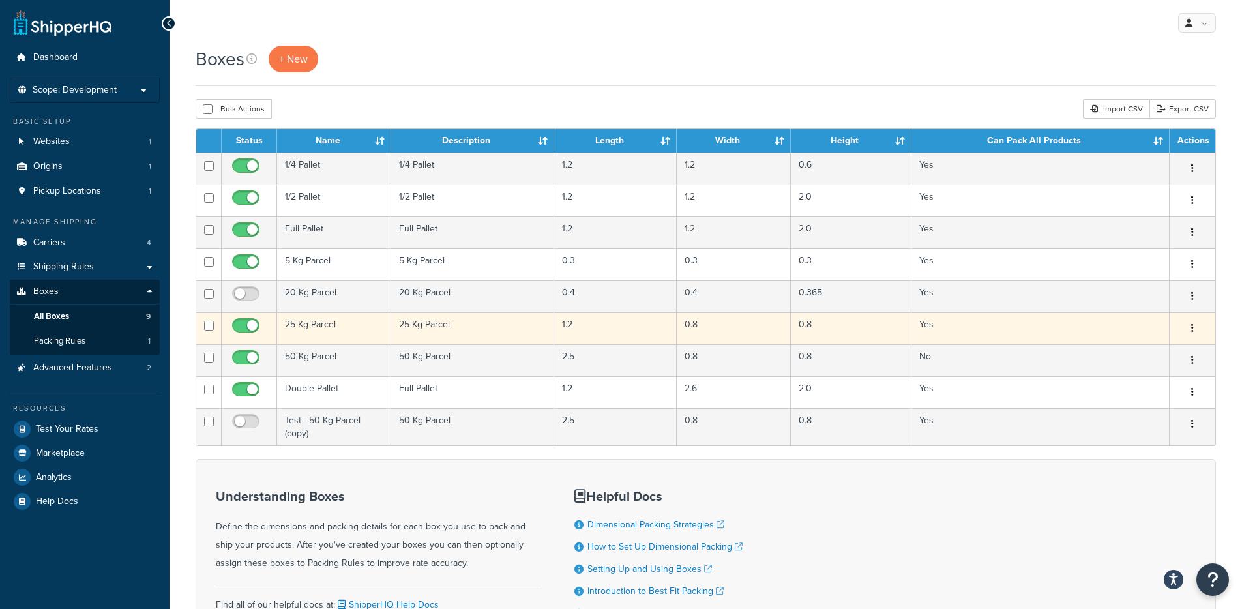
click at [313, 327] on td "25 Kg Parcel" at bounding box center [334, 328] width 114 height 32
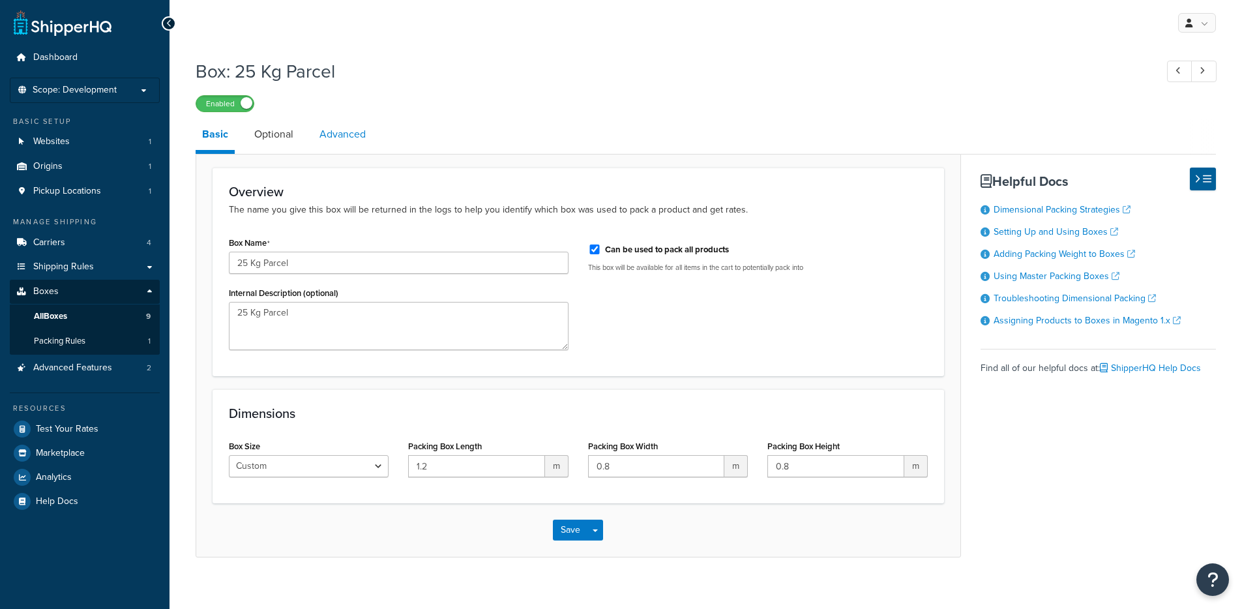
click at [342, 136] on link "Advanced" at bounding box center [342, 134] width 59 height 31
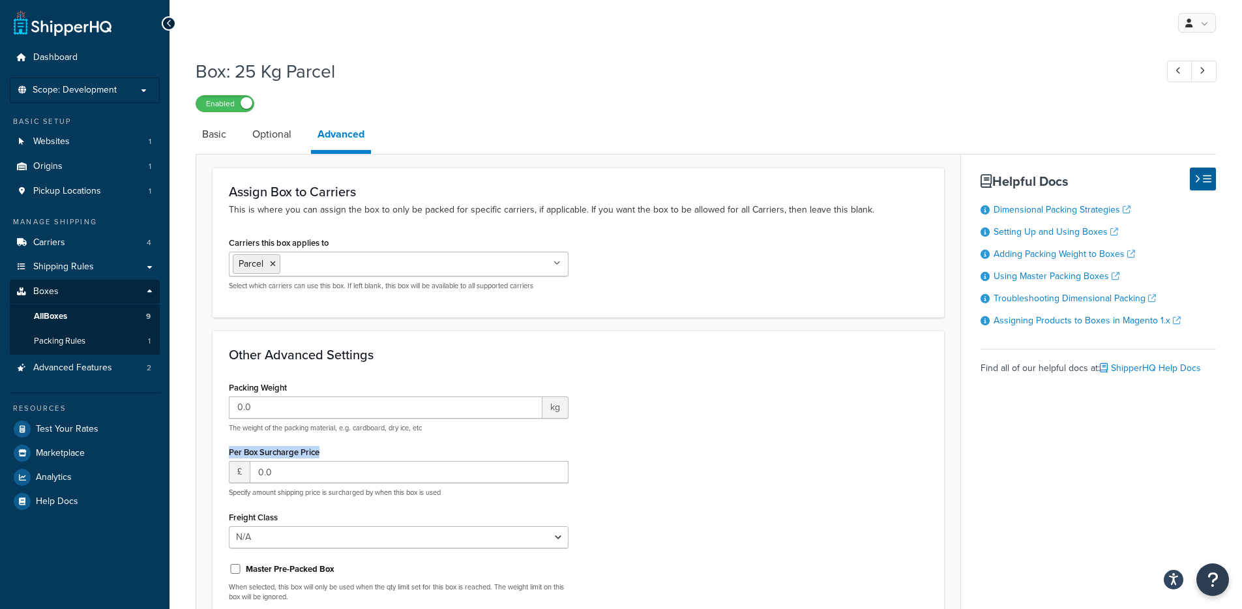
drag, startPoint x: 225, startPoint y: 454, endPoint x: 321, endPoint y: 454, distance: 96.5
click at [321, 454] on div "Packing Weight 0.0 kg The weight of the packing material, e.g. cardboard, dry i…" at bounding box center [398, 517] width 359 height 278
copy label "Per Box Surcharge Price"
